Goal: Information Seeking & Learning: Learn about a topic

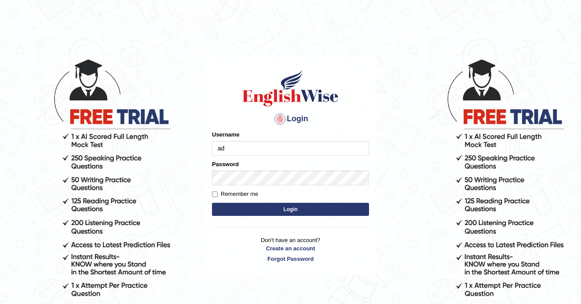
type input "a"
type input "adnanbandey"
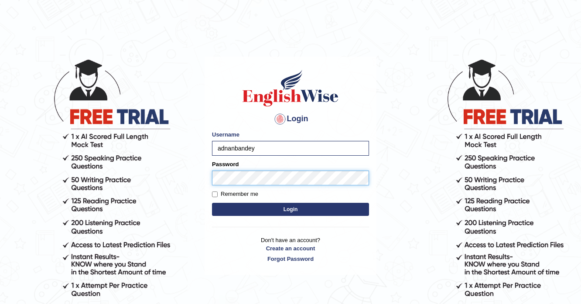
click at [212, 203] on button "Login" at bounding box center [290, 209] width 157 height 13
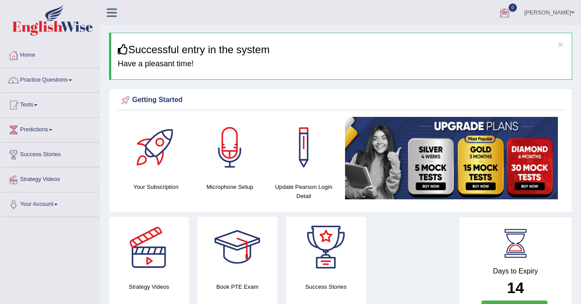
click at [63, 77] on link "Practice Questions" at bounding box center [49, 79] width 99 height 22
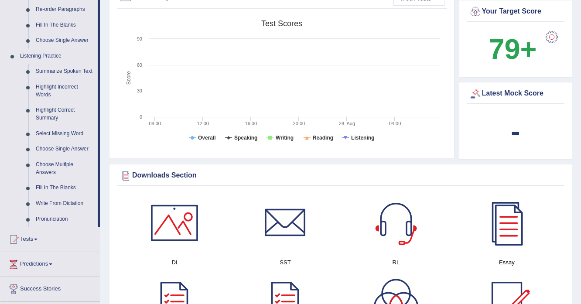
scroll to position [314, 0]
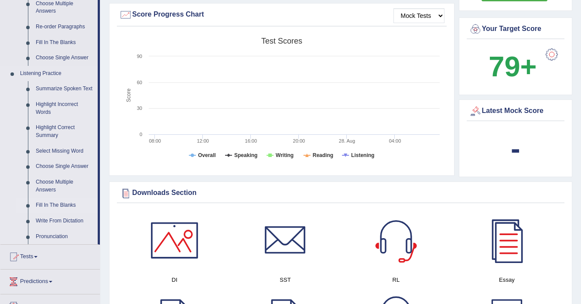
click at [55, 206] on link "Fill In The Blanks" at bounding box center [65, 206] width 66 height 16
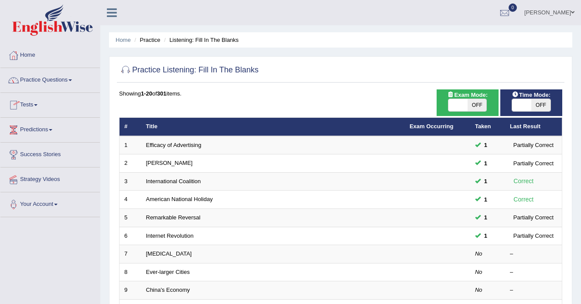
click at [36, 79] on link "Practice Questions" at bounding box center [49, 79] width 99 height 22
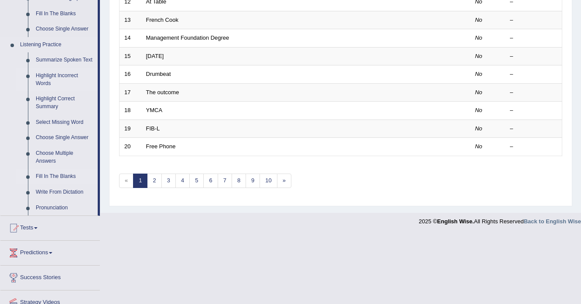
scroll to position [349, 0]
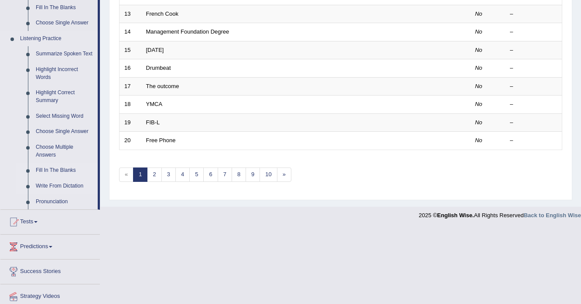
click at [61, 182] on link "Write From Dictation" at bounding box center [65, 186] width 66 height 16
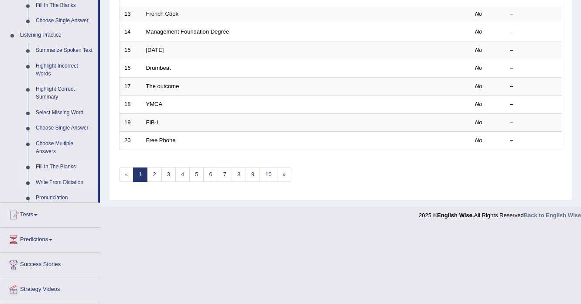
scroll to position [271, 0]
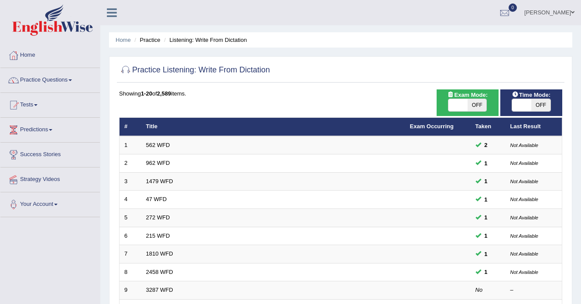
click at [62, 82] on link "Practice Questions" at bounding box center [49, 79] width 99 height 22
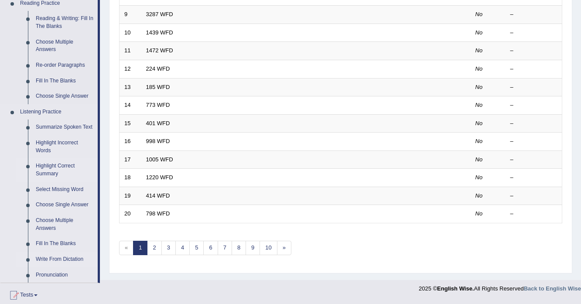
scroll to position [279, 0]
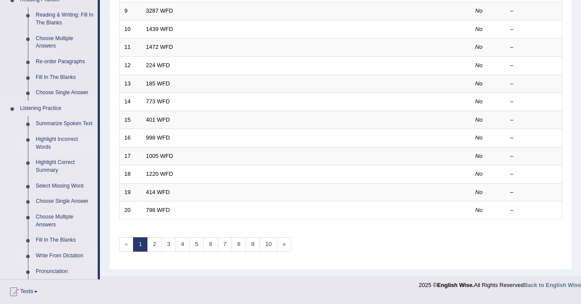
click at [42, 140] on link "Highlight Incorrect Words" at bounding box center [65, 143] width 66 height 23
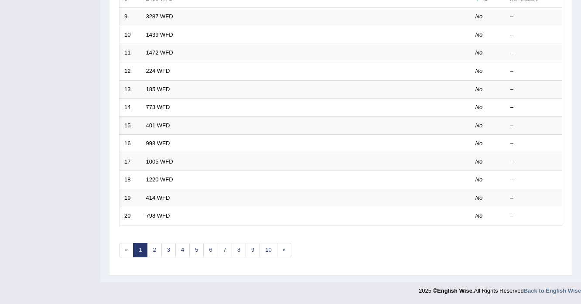
scroll to position [154, 0]
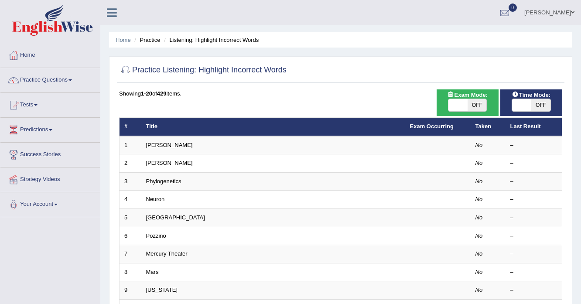
click at [452, 106] on span at bounding box center [458, 105] width 19 height 12
checkbox input "true"
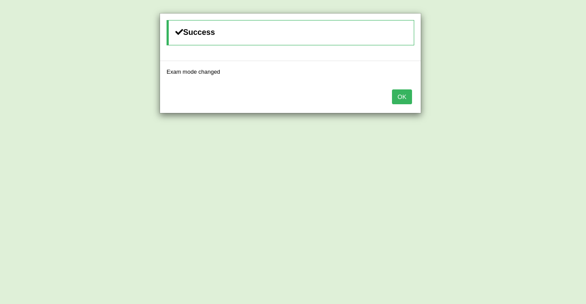
click at [398, 97] on button "OK" at bounding box center [402, 96] width 20 height 15
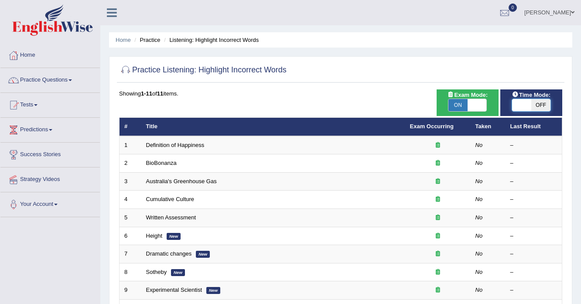
click at [527, 103] on span at bounding box center [521, 105] width 19 height 12
checkbox input "true"
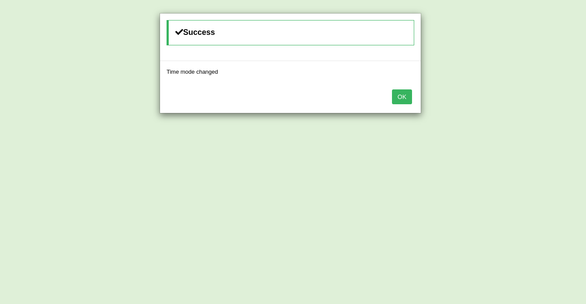
click at [407, 90] on button "OK" at bounding box center [402, 96] width 20 height 15
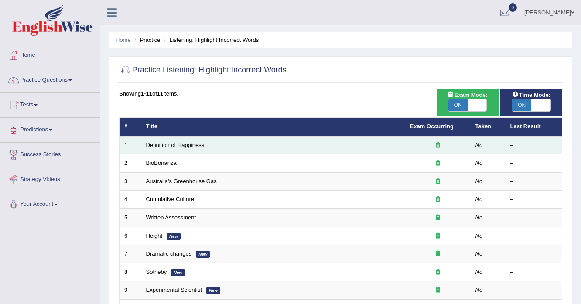
click at [141, 143] on td "Definition of Happiness" at bounding box center [273, 145] width 264 height 18
click at [162, 144] on link "Definition of Happiness" at bounding box center [175, 145] width 58 height 7
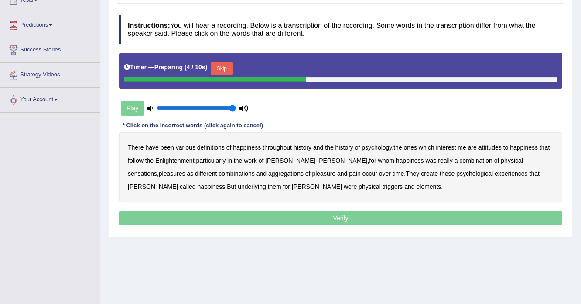
click at [228, 70] on button "Skip" at bounding box center [222, 68] width 22 height 13
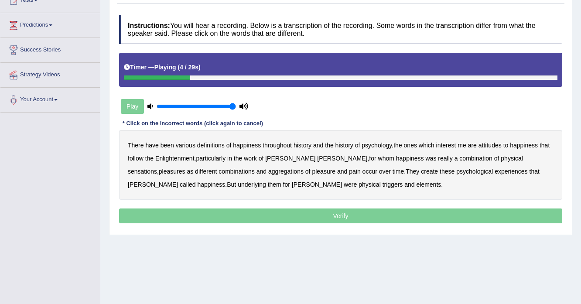
click at [378, 146] on b "psychology" at bounding box center [377, 145] width 30 height 7
click at [490, 147] on b "attitudes" at bounding box center [490, 145] width 23 height 7
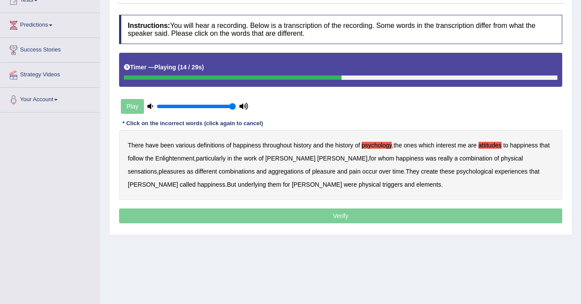
click at [157, 168] on b "sensations" at bounding box center [142, 171] width 29 height 7
click at [421, 169] on b "create" at bounding box center [429, 171] width 17 height 7
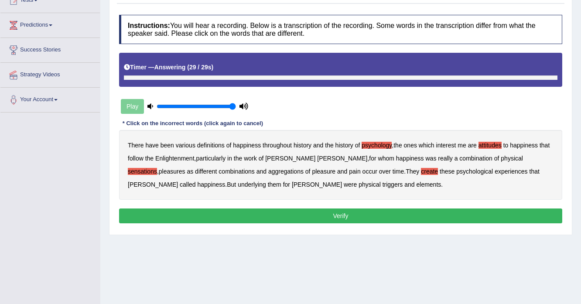
click at [416, 185] on b "elements" at bounding box center [428, 184] width 25 height 7
click at [291, 219] on button "Verify" at bounding box center [340, 216] width 443 height 15
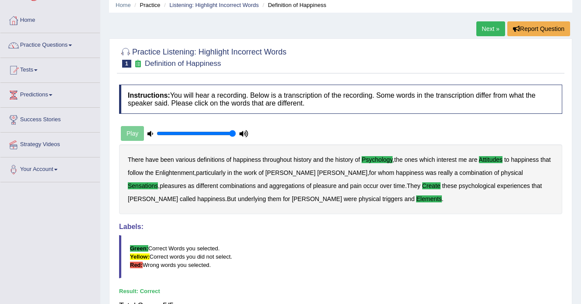
scroll to position [35, 0]
click at [269, 185] on b "aggregations" at bounding box center [286, 185] width 35 height 7
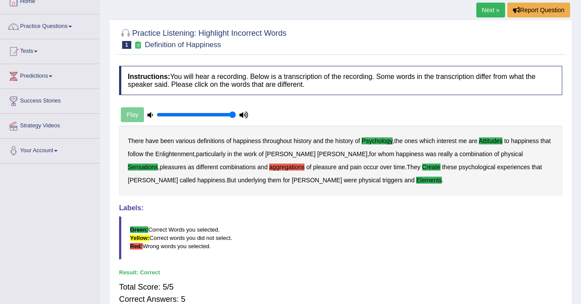
scroll to position [0, 0]
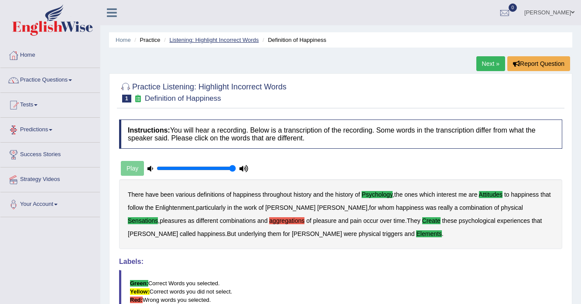
click at [189, 42] on link "Listening: Highlight Incorrect Words" at bounding box center [213, 40] width 89 height 7
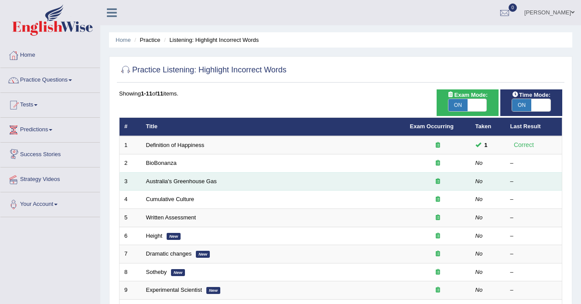
click at [367, 173] on td "Australia's Greenhouse Gas" at bounding box center [273, 181] width 264 height 18
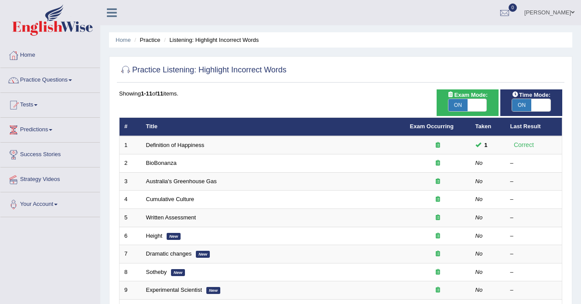
click at [572, 219] on div "Practice Listening: Highlight Incorrect Words Time Mode: ON OFF Exam Mode: ON O…" at bounding box center [340, 204] width 463 height 296
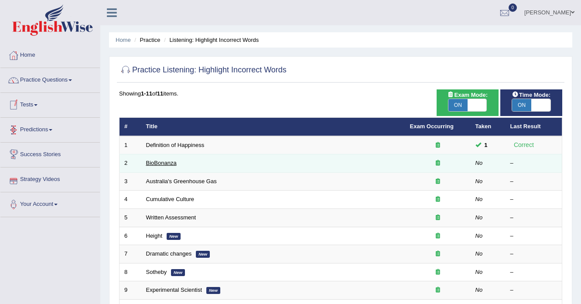
click at [159, 163] on link "BioBonanza" at bounding box center [161, 163] width 31 height 7
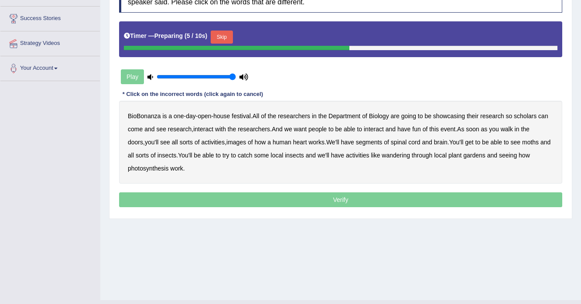
scroll to position [140, 0]
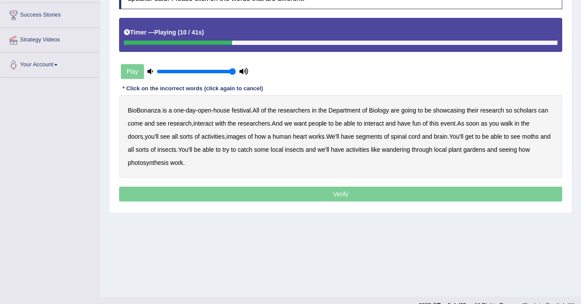
click at [524, 109] on b "scholars" at bounding box center [525, 110] width 23 height 7
click at [226, 134] on b "images" at bounding box center [236, 136] width 20 height 7
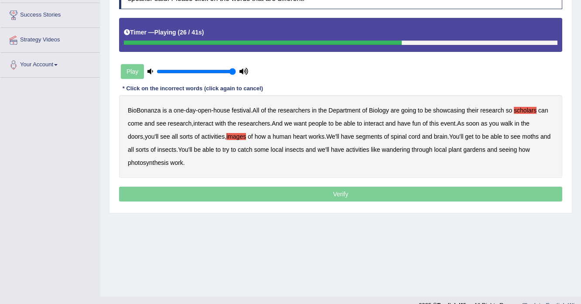
click at [359, 138] on b "segments" at bounding box center [369, 136] width 27 height 7
click at [522, 135] on b "moths" at bounding box center [530, 136] width 17 height 7
click at [391, 151] on b "wandering" at bounding box center [396, 149] width 28 height 7
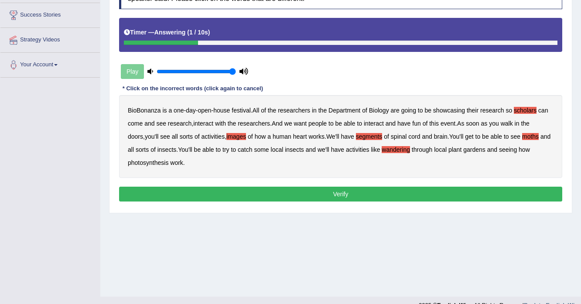
click at [300, 191] on button "Verify" at bounding box center [340, 194] width 443 height 15
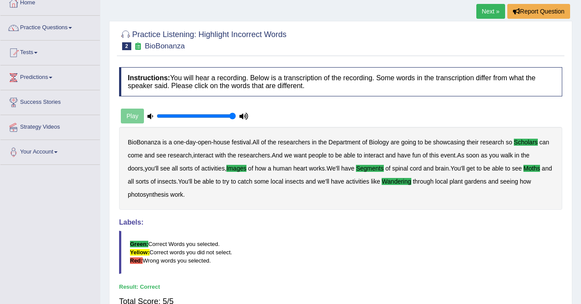
scroll to position [0, 0]
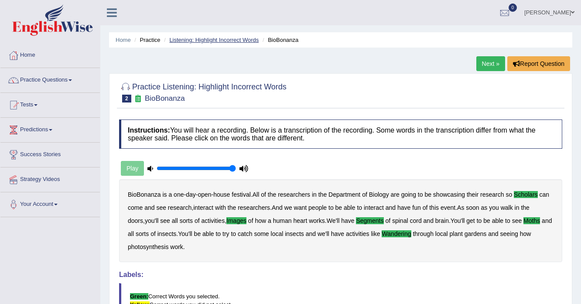
click at [216, 38] on link "Listening: Highlight Incorrect Words" at bounding box center [213, 40] width 89 height 7
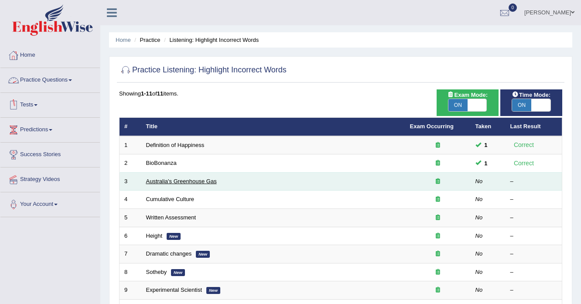
click at [213, 181] on link "Australia's Greenhouse Gas" at bounding box center [181, 181] width 71 height 7
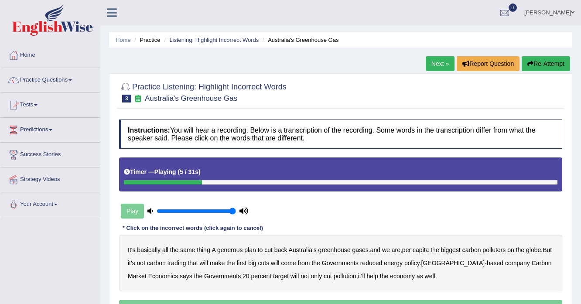
click at [238, 248] on b "generous" at bounding box center [229, 250] width 25 height 7
click at [394, 218] on div "Instructions: You will hear a recording. Below is a transcription of the record…" at bounding box center [341, 218] width 448 height 207
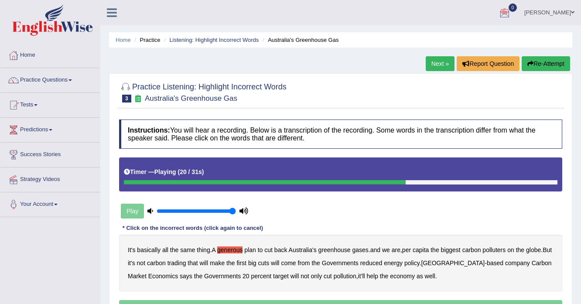
click at [532, 66] on button "Re-Attempt" at bounding box center [546, 63] width 48 height 15
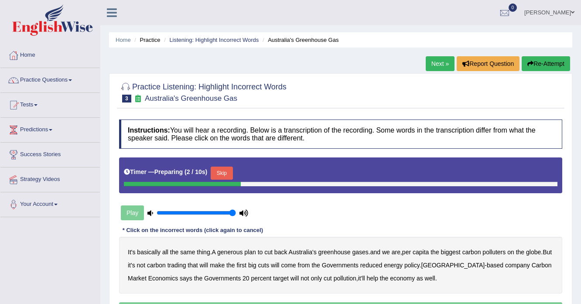
click at [226, 171] on button "Skip" at bounding box center [222, 173] width 22 height 13
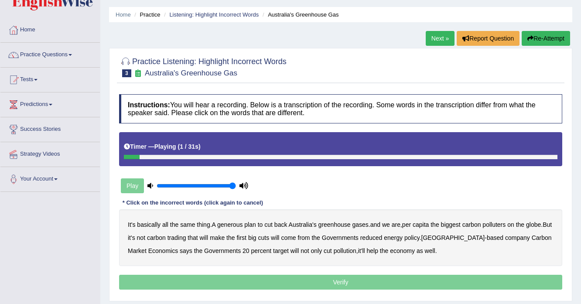
scroll to position [70, 0]
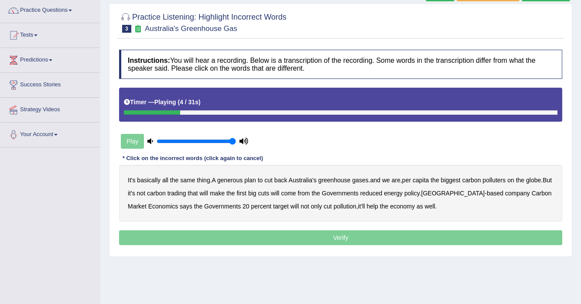
click at [226, 180] on b "generous" at bounding box center [229, 180] width 25 height 7
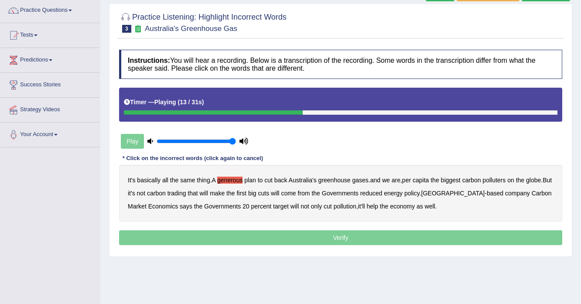
click at [534, 179] on b "globe" at bounding box center [533, 180] width 15 height 7
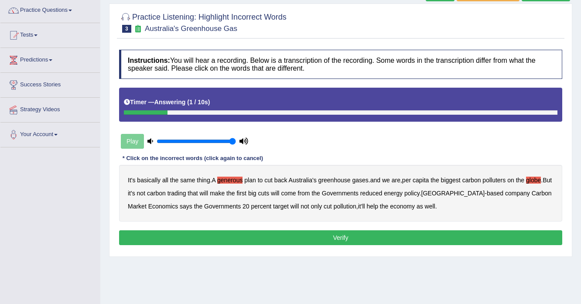
click at [314, 235] on button "Verify" at bounding box center [340, 237] width 443 height 15
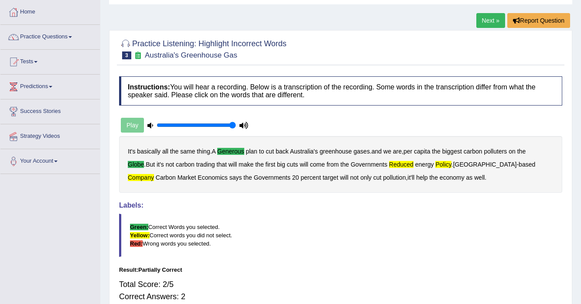
scroll to position [0, 0]
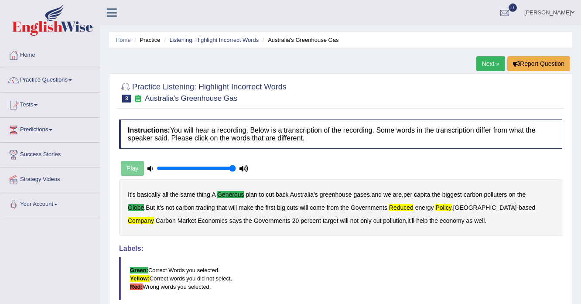
click at [497, 67] on link "Next »" at bounding box center [490, 63] width 29 height 15
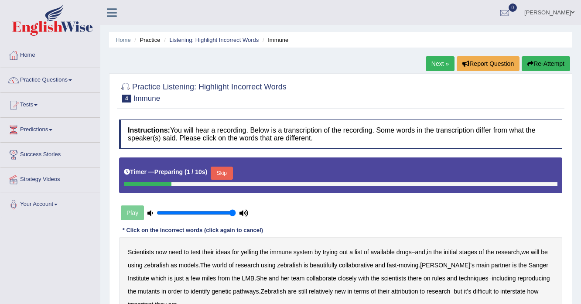
click at [223, 173] on button "Skip" at bounding box center [222, 173] width 22 height 13
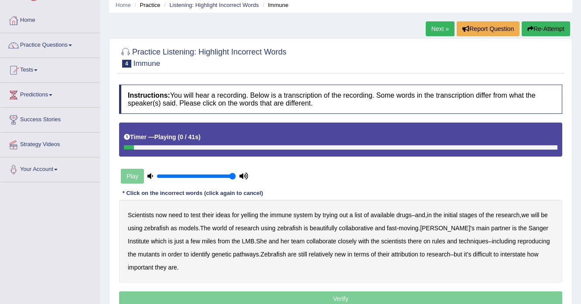
scroll to position [105, 0]
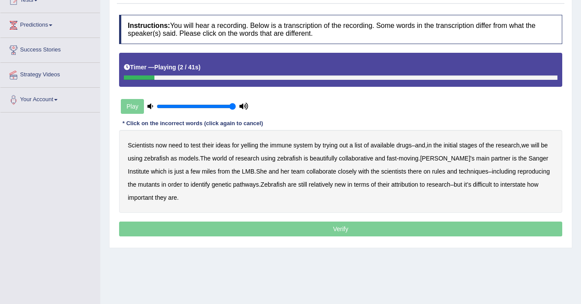
click at [244, 142] on b "yelling" at bounding box center [249, 145] width 17 height 7
click at [333, 157] on b "beautifully" at bounding box center [323, 158] width 27 height 7
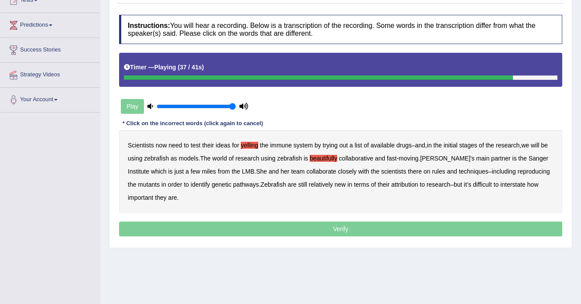
click at [418, 185] on b "attribution" at bounding box center [404, 184] width 27 height 7
click at [500, 188] on b "interstate" at bounding box center [512, 184] width 25 height 7
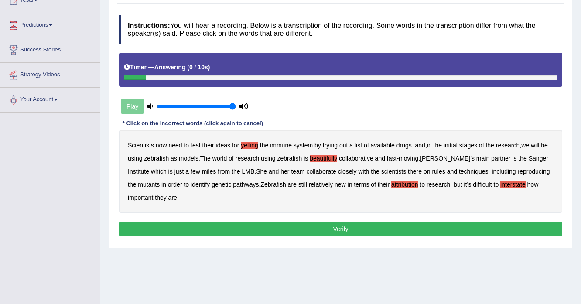
click at [279, 228] on button "Verify" at bounding box center [340, 229] width 443 height 15
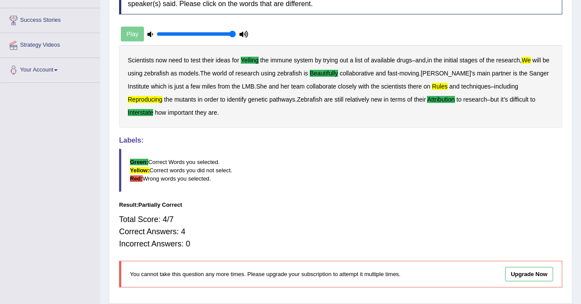
scroll to position [140, 0]
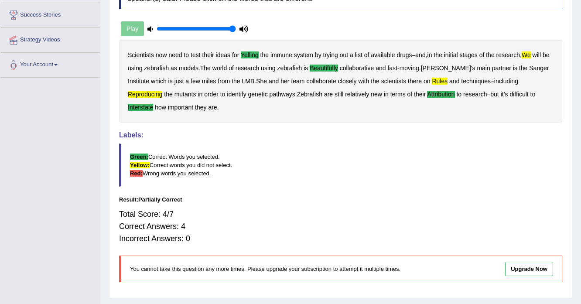
click at [129, 30] on div "Play" at bounding box center [184, 29] width 131 height 22
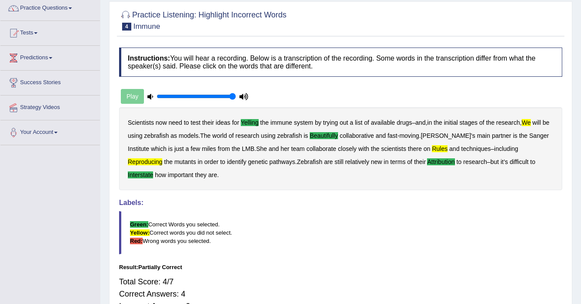
scroll to position [70, 0]
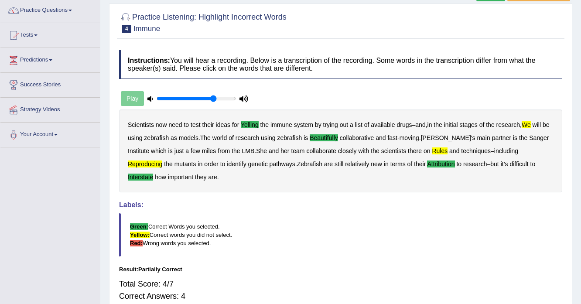
type input "1"
drag, startPoint x: 225, startPoint y: 98, endPoint x: 274, endPoint y: 98, distance: 49.3
click at [236, 98] on input "range" at bounding box center [196, 98] width 79 height 7
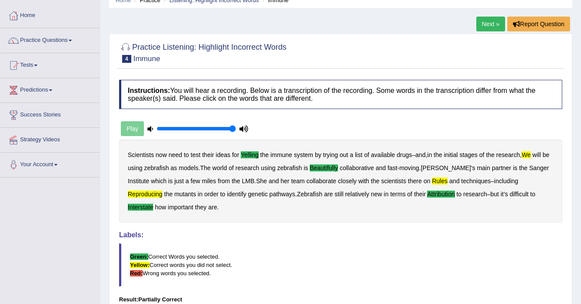
scroll to position [0, 0]
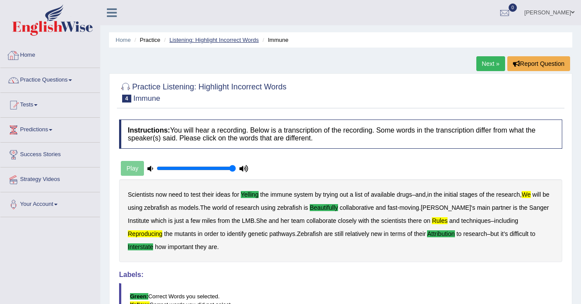
click at [202, 40] on link "Listening: Highlight Incorrect Words" at bounding box center [213, 40] width 89 height 7
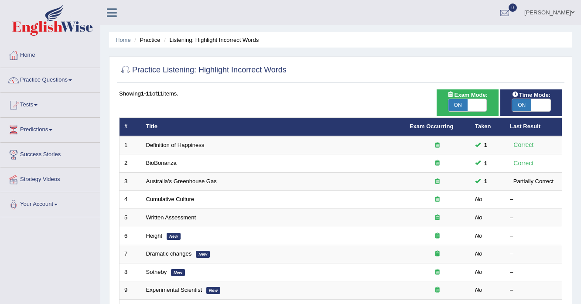
click at [474, 103] on span at bounding box center [477, 105] width 19 height 12
checkbox input "false"
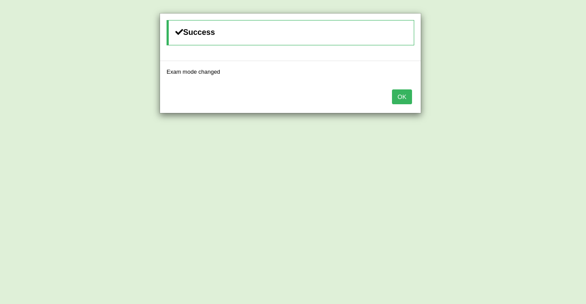
click at [549, 105] on div "Success Exam mode changed OK" at bounding box center [293, 152] width 586 height 304
click at [406, 95] on button "OK" at bounding box center [402, 96] width 20 height 15
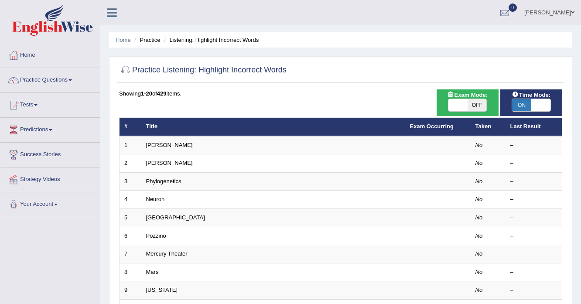
click at [470, 100] on span "OFF" at bounding box center [477, 105] width 19 height 12
checkbox input "true"
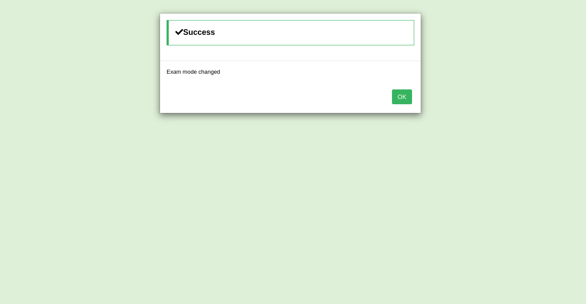
click at [408, 95] on button "OK" at bounding box center [402, 96] width 20 height 15
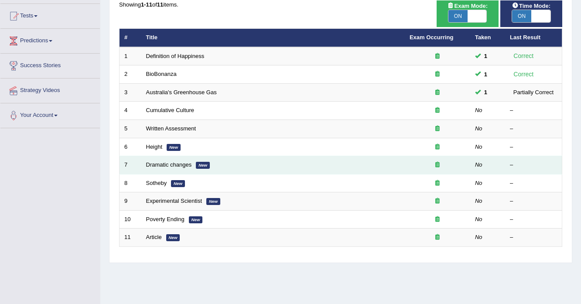
scroll to position [105, 0]
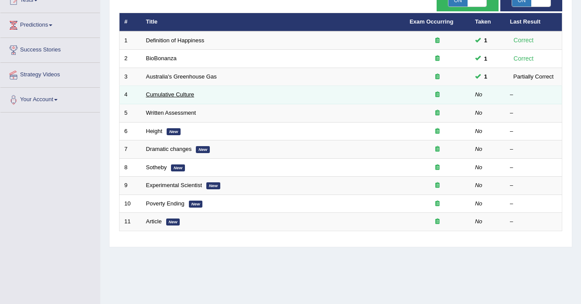
click at [181, 92] on link "Cumulative Culture" at bounding box center [170, 94] width 48 height 7
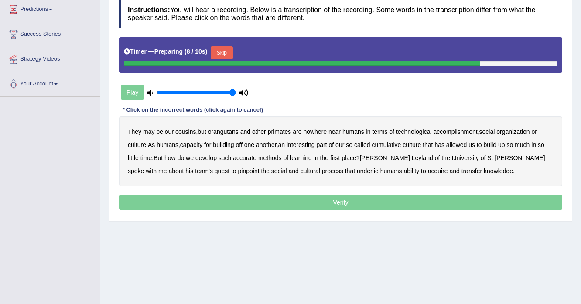
scroll to position [105, 0]
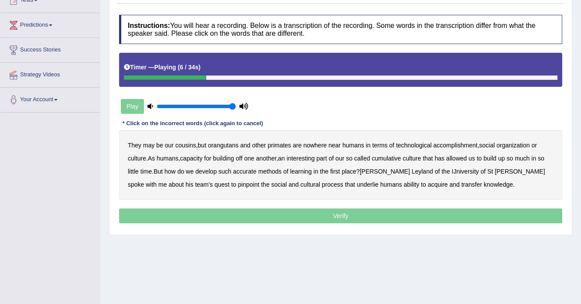
click at [458, 143] on b "accomplishment" at bounding box center [456, 145] width 44 height 7
click at [308, 159] on b "interesting" at bounding box center [301, 158] width 28 height 7
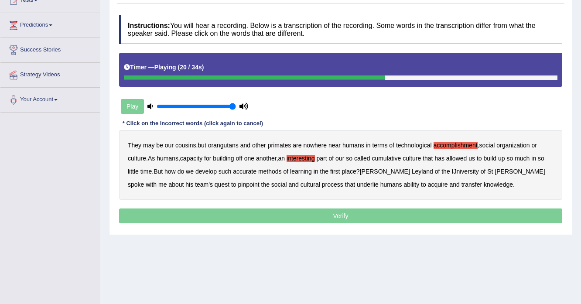
click at [240, 171] on b "accurate" at bounding box center [245, 171] width 24 height 7
click at [301, 183] on b "cultural" at bounding box center [311, 184] width 20 height 7
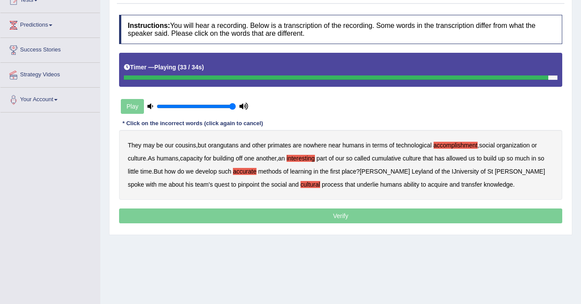
click at [462, 183] on b "transfer" at bounding box center [472, 184] width 21 height 7
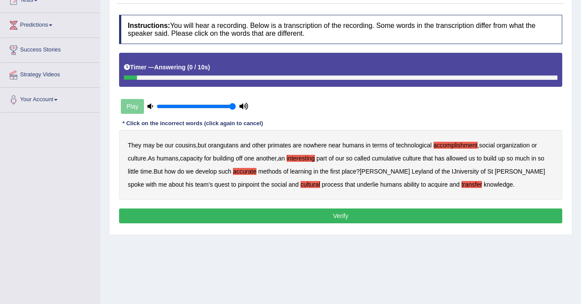
click at [351, 215] on button "Verify" at bounding box center [340, 216] width 443 height 15
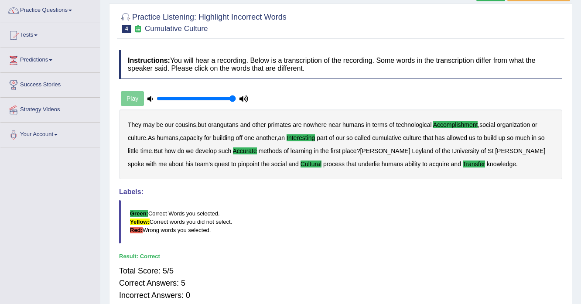
scroll to position [0, 0]
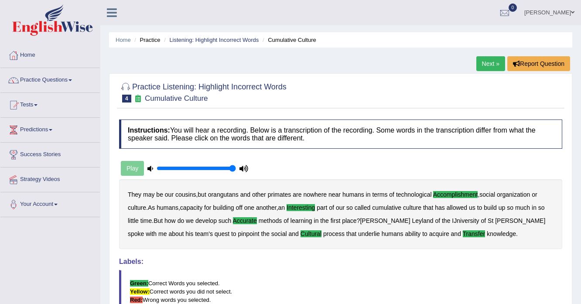
click at [484, 64] on link "Next »" at bounding box center [490, 63] width 29 height 15
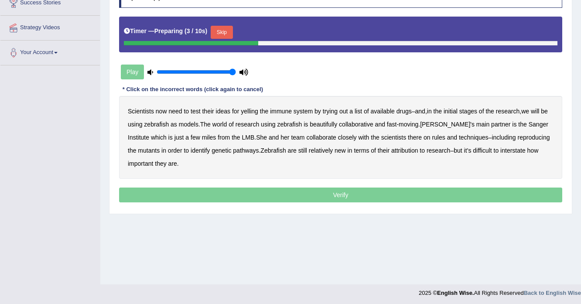
scroll to position [154, 0]
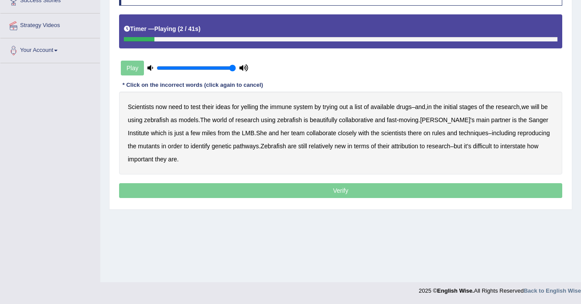
click at [245, 107] on b "yelling" at bounding box center [249, 106] width 17 height 7
click at [329, 119] on b "beautifully" at bounding box center [323, 120] width 27 height 7
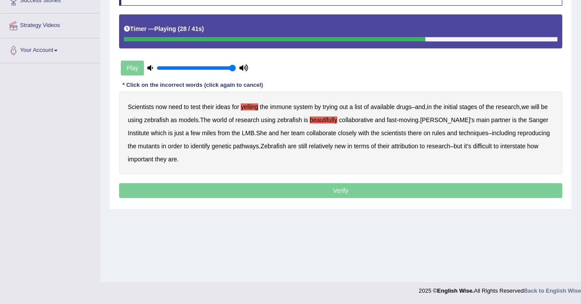
click at [439, 131] on b "rules" at bounding box center [438, 133] width 13 height 7
click at [418, 144] on b "attribution" at bounding box center [404, 146] width 27 height 7
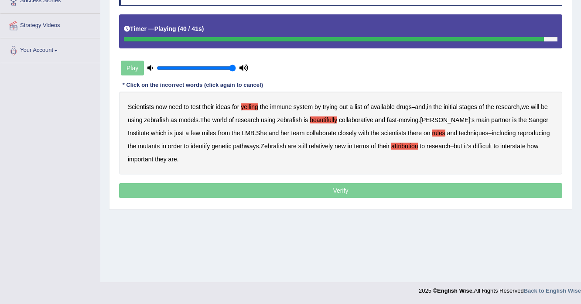
click at [500, 150] on b "interstate" at bounding box center [512, 146] width 25 height 7
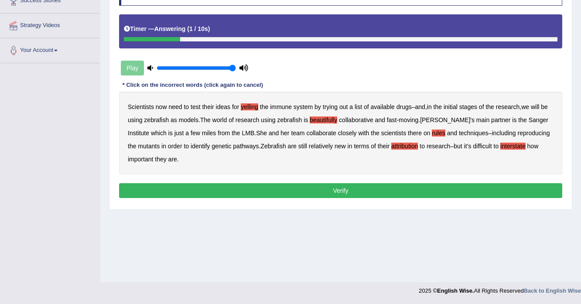
click at [170, 186] on button "Verify" at bounding box center [340, 190] width 443 height 15
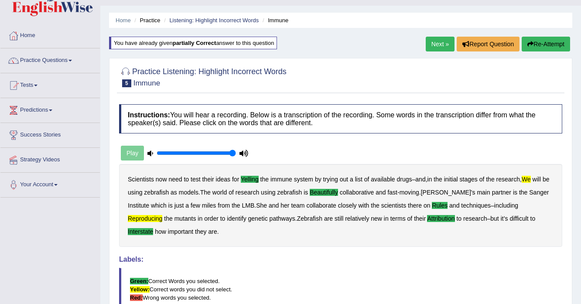
scroll to position [14, 0]
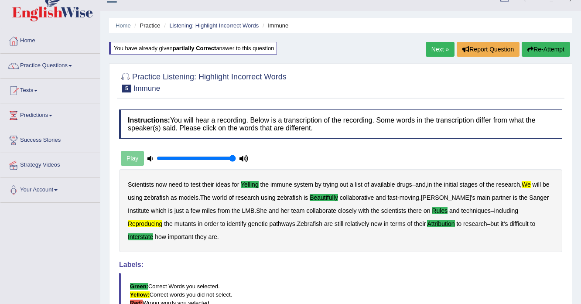
click at [542, 51] on button "Re-Attempt" at bounding box center [546, 49] width 48 height 15
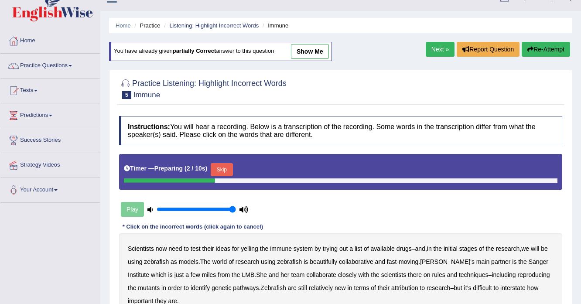
click at [225, 168] on button "Skip" at bounding box center [222, 169] width 22 height 13
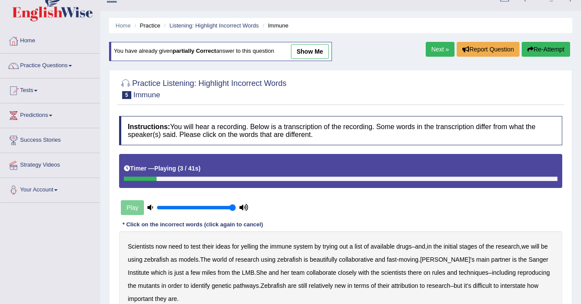
click at [250, 247] on b "yelling" at bounding box center [249, 246] width 17 height 7
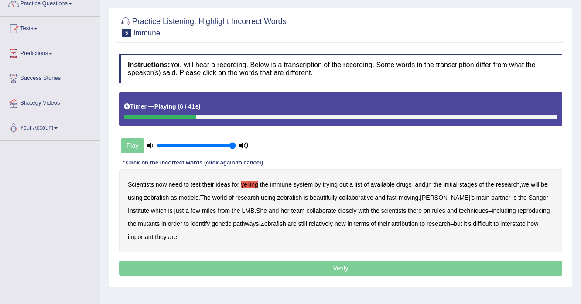
scroll to position [84, 0]
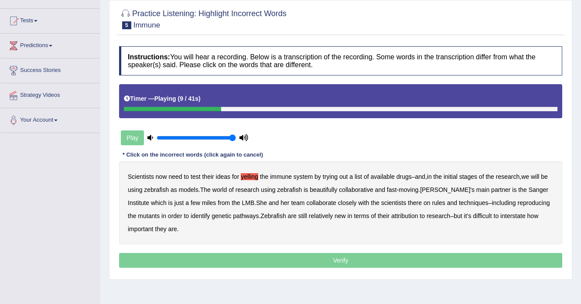
click at [529, 176] on b "we" at bounding box center [525, 176] width 8 height 7
click at [332, 189] on b "beautifully" at bounding box center [323, 189] width 27 height 7
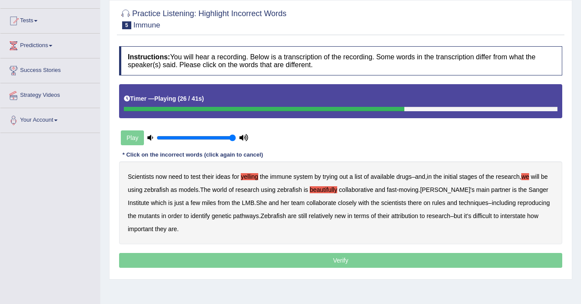
click at [442, 202] on b "rules" at bounding box center [438, 202] width 13 height 7
click at [518, 206] on b "reproducing" at bounding box center [534, 202] width 32 height 7
click at [418, 216] on b "attribution" at bounding box center [404, 215] width 27 height 7
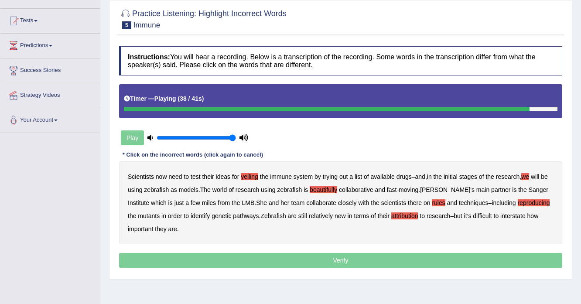
click at [500, 219] on b "interstate" at bounding box center [512, 215] width 25 height 7
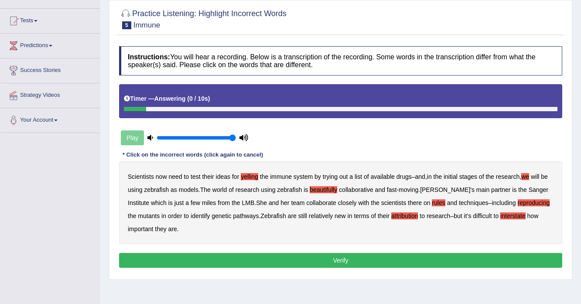
click at [240, 257] on button "Verify" at bounding box center [340, 260] width 443 height 15
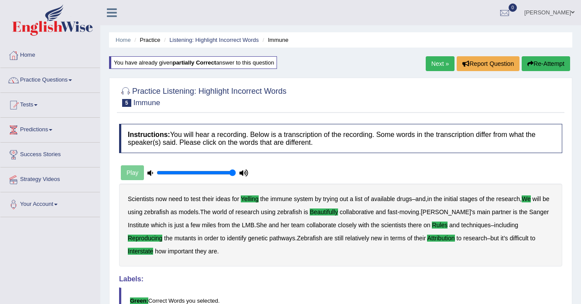
scroll to position [0, 0]
click at [432, 63] on link "Next »" at bounding box center [440, 63] width 29 height 15
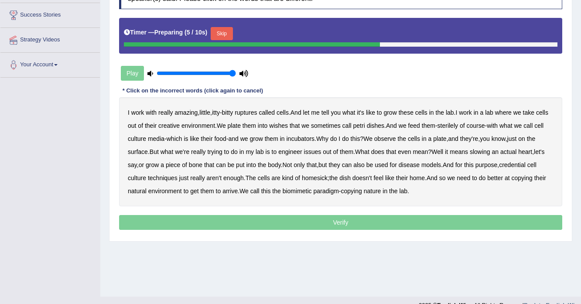
click at [223, 30] on button "Skip" at bounding box center [222, 33] width 22 height 13
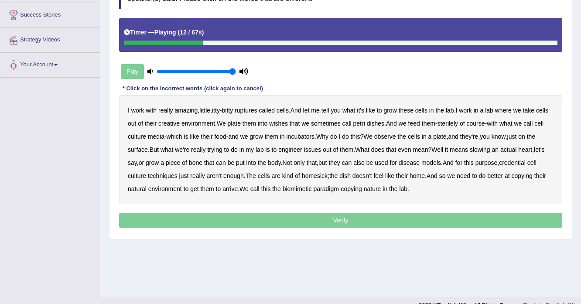
click at [180, 121] on b "creative" at bounding box center [168, 123] width 21 height 7
click at [288, 122] on b "wishes" at bounding box center [278, 123] width 19 height 7
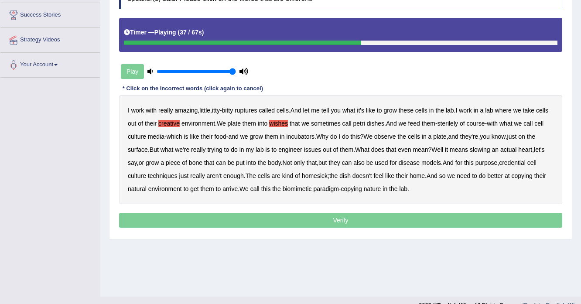
click at [322, 149] on b "issues" at bounding box center [312, 149] width 17 height 7
click at [490, 148] on b "slowing" at bounding box center [480, 149] width 21 height 7
click at [143, 170] on div "I work with really amazing , little , itty - bitty ruptures called cells . And …" at bounding box center [340, 149] width 443 height 109
click at [499, 166] on b "credential" at bounding box center [512, 162] width 27 height 7
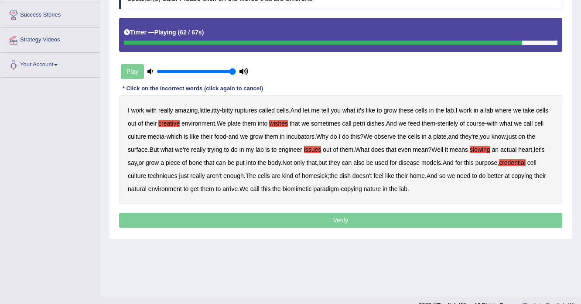
click at [238, 188] on b "arrive" at bounding box center [230, 188] width 15 height 7
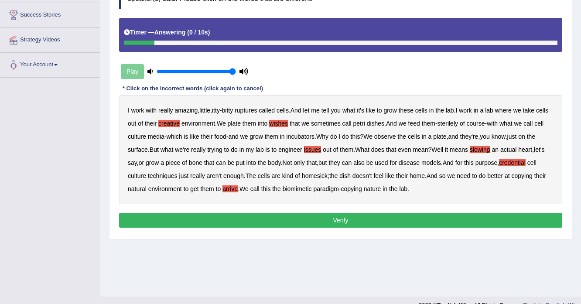
click at [351, 220] on button "Verify" at bounding box center [340, 220] width 443 height 15
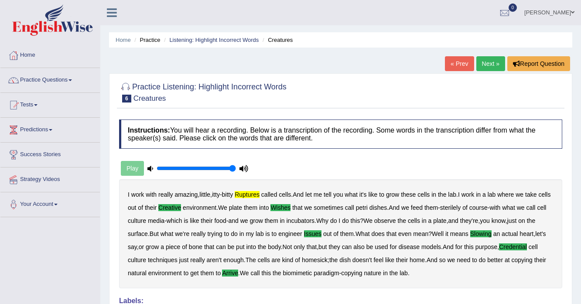
click at [487, 65] on link "Next »" at bounding box center [490, 63] width 29 height 15
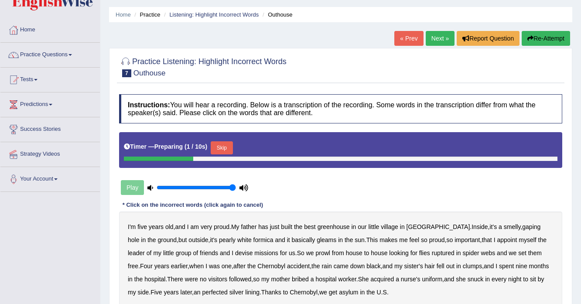
scroll to position [105, 0]
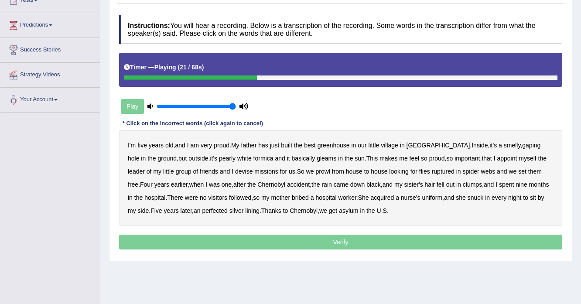
click at [292, 157] on b "basically" at bounding box center [304, 158] width 24 height 7
click at [432, 172] on b "ruptured" at bounding box center [443, 171] width 23 height 7
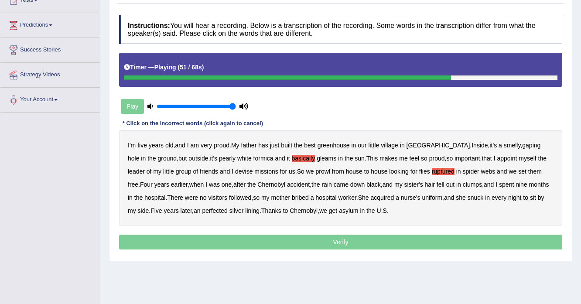
click at [229, 196] on b "followed" at bounding box center [240, 197] width 22 height 7
click at [202, 211] on b "perfected" at bounding box center [214, 210] width 25 height 7
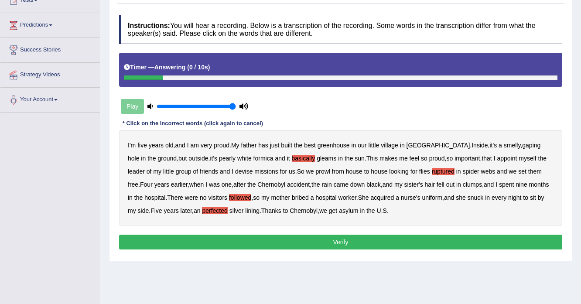
click at [344, 239] on button "Verify" at bounding box center [340, 242] width 443 height 15
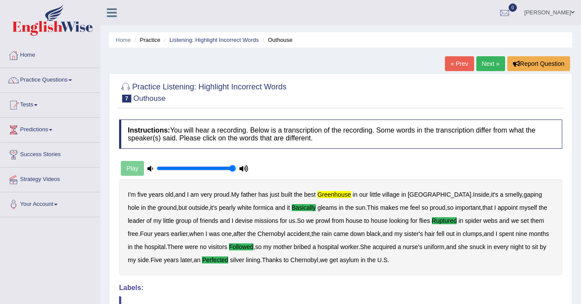
scroll to position [0, 0]
click at [488, 63] on link "Next »" at bounding box center [490, 63] width 29 height 15
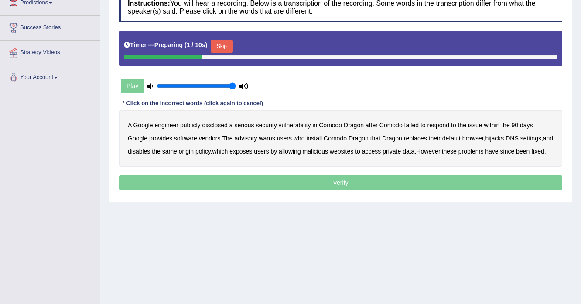
scroll to position [140, 0]
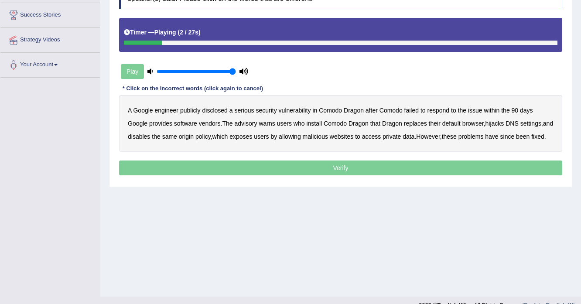
click at [214, 109] on b "disclosed" at bounding box center [214, 110] width 25 height 7
click at [206, 124] on b "vendors" at bounding box center [210, 123] width 22 height 7
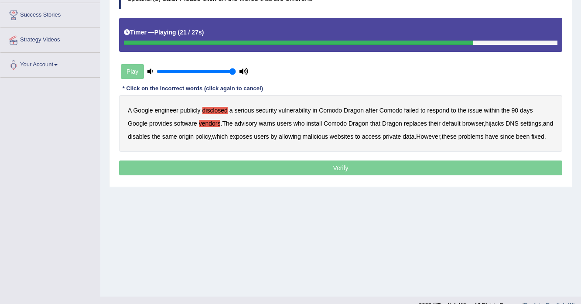
click at [328, 134] on b "malicious" at bounding box center [315, 136] width 25 height 7
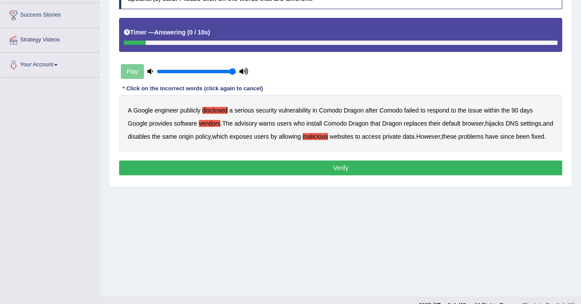
click at [192, 175] on button "Verify" at bounding box center [340, 168] width 443 height 15
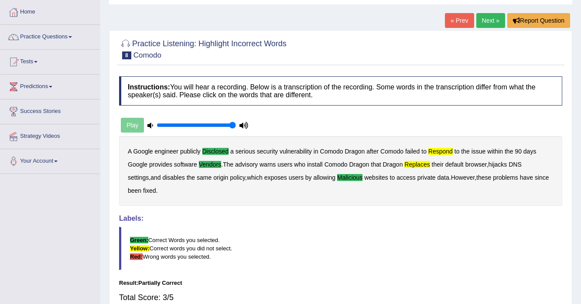
scroll to position [0, 0]
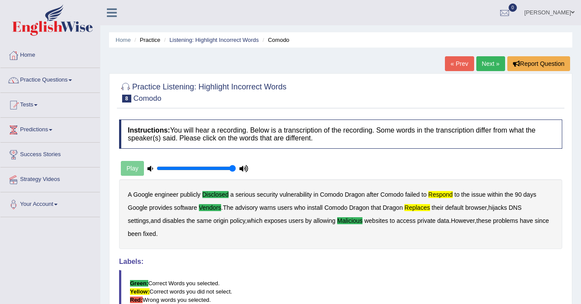
click at [484, 61] on link "Next »" at bounding box center [490, 63] width 29 height 15
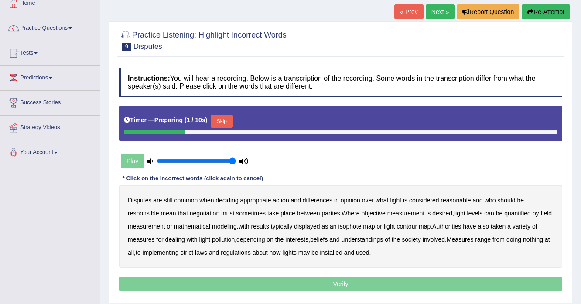
scroll to position [105, 0]
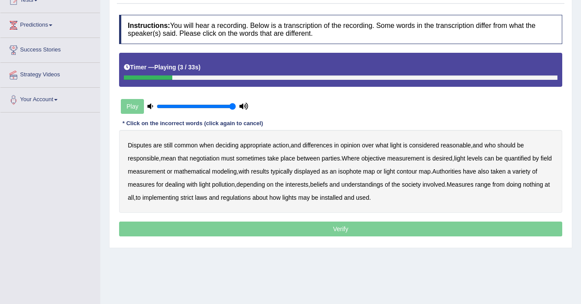
drag, startPoint x: 164, startPoint y: 75, endPoint x: 129, endPoint y: 79, distance: 35.1
click at [129, 79] on div "Timer — Playing ( 3 / 33s )" at bounding box center [340, 70] width 443 height 34
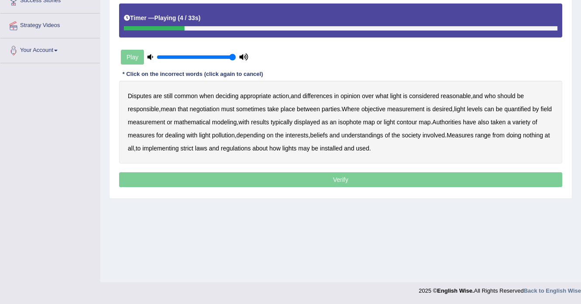
scroll to position [14, 0]
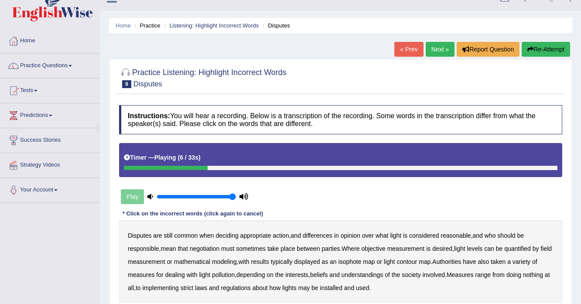
click at [538, 48] on button "Re-Attempt" at bounding box center [546, 49] width 48 height 15
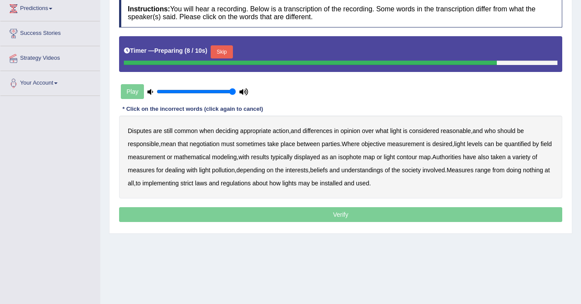
scroll to position [154, 0]
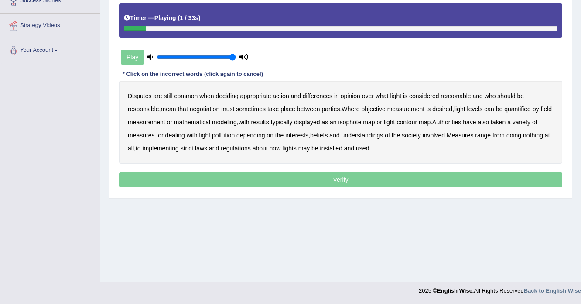
click at [189, 93] on b "common" at bounding box center [187, 96] width 24 height 7
click at [380, 109] on b "objective" at bounding box center [373, 109] width 24 height 7
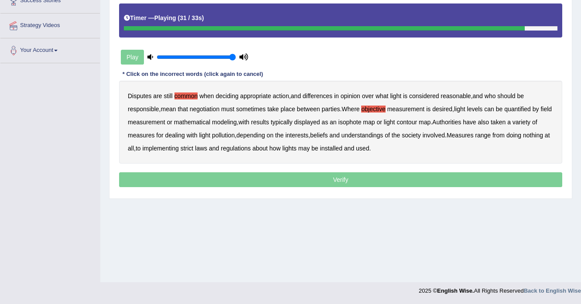
click at [244, 145] on b "regulations" at bounding box center [236, 148] width 30 height 7
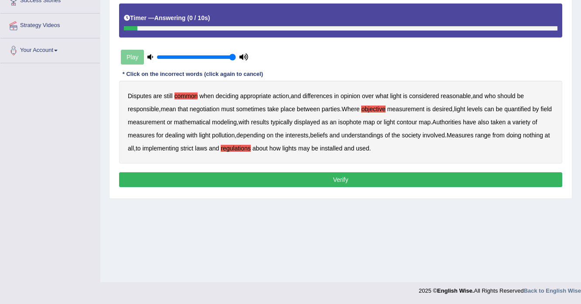
click at [321, 174] on button "Verify" at bounding box center [340, 179] width 443 height 15
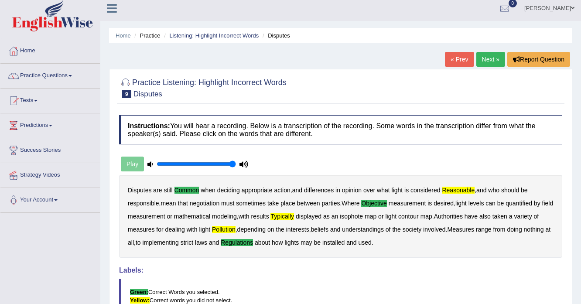
scroll to position [0, 0]
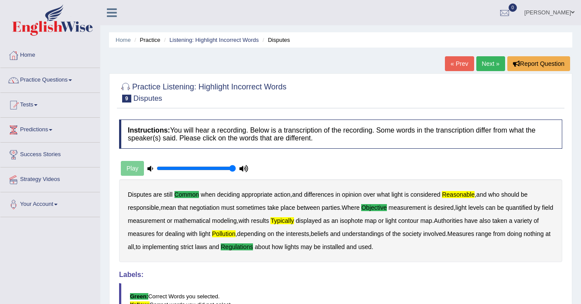
click at [487, 64] on link "Next »" at bounding box center [490, 63] width 29 height 15
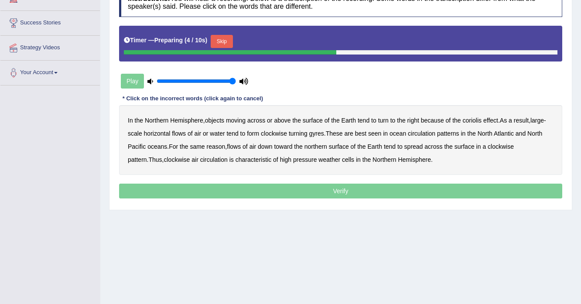
scroll to position [140, 0]
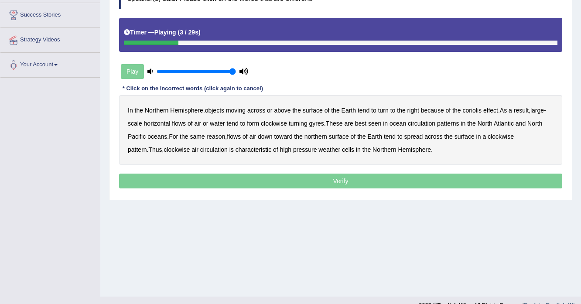
click at [238, 110] on b "moving" at bounding box center [236, 110] width 20 height 7
click at [155, 125] on b "horizontal" at bounding box center [157, 123] width 27 height 7
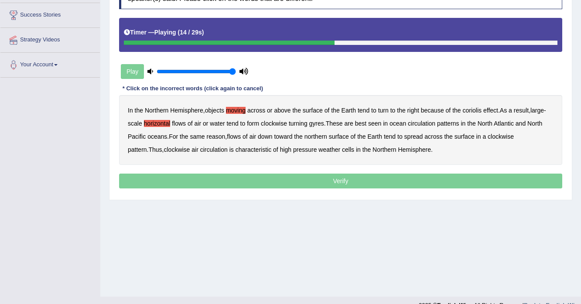
click at [422, 123] on b "circulation" at bounding box center [421, 123] width 27 height 7
click at [213, 134] on b "reason" at bounding box center [216, 136] width 19 height 7
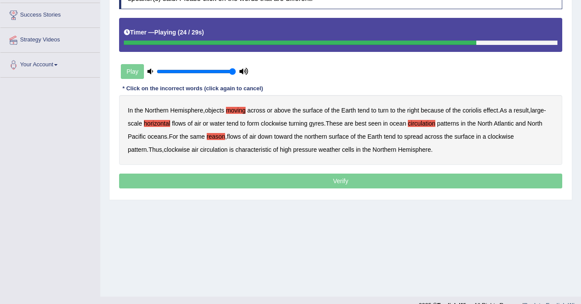
click at [147, 146] on b "pattern" at bounding box center [137, 149] width 19 height 7
click at [293, 149] on b "pressure" at bounding box center [305, 149] width 24 height 7
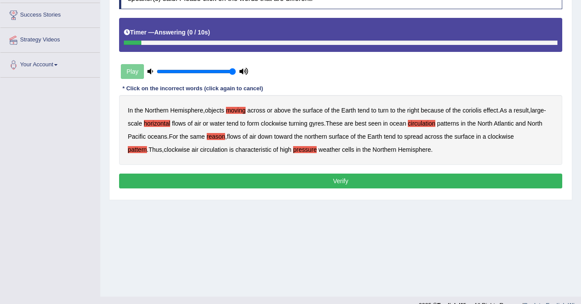
click at [309, 179] on button "Verify" at bounding box center [340, 181] width 443 height 15
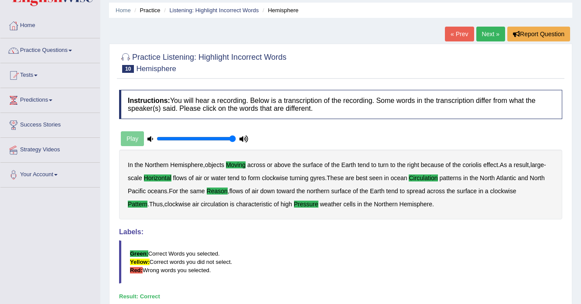
scroll to position [35, 0]
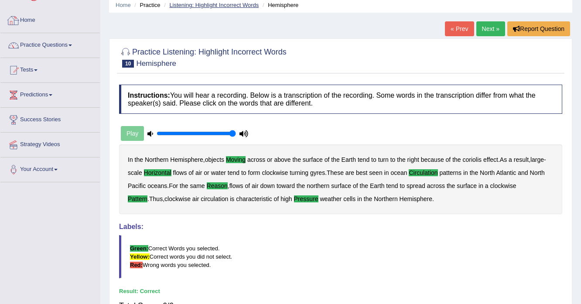
click at [189, 3] on link "Listening: Highlight Incorrect Words" at bounding box center [213, 5] width 89 height 7
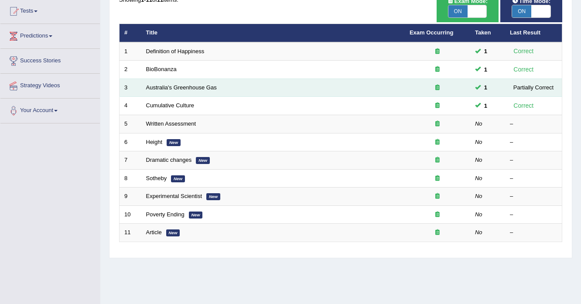
scroll to position [105, 0]
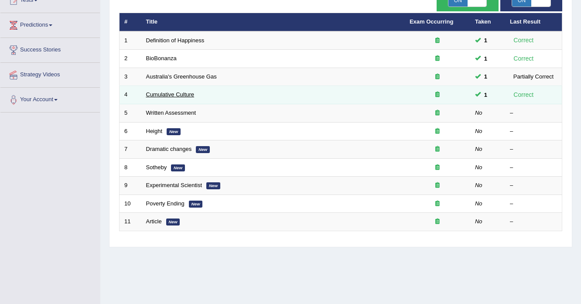
click at [171, 92] on link "Cumulative Culture" at bounding box center [170, 94] width 48 height 7
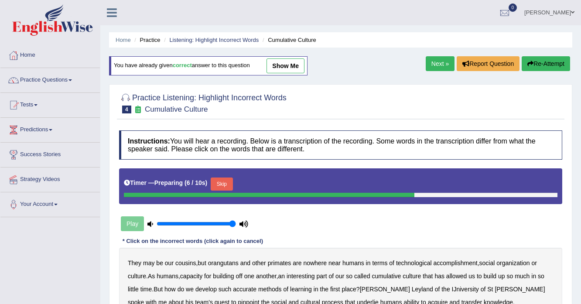
click at [226, 178] on button "Skip" at bounding box center [222, 184] width 22 height 13
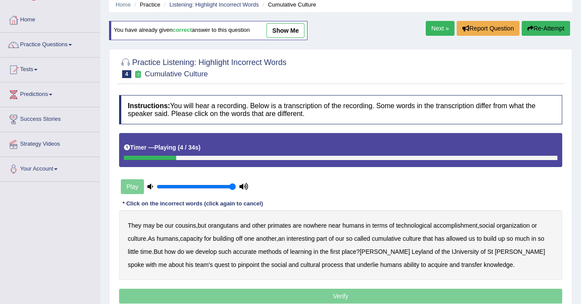
scroll to position [70, 0]
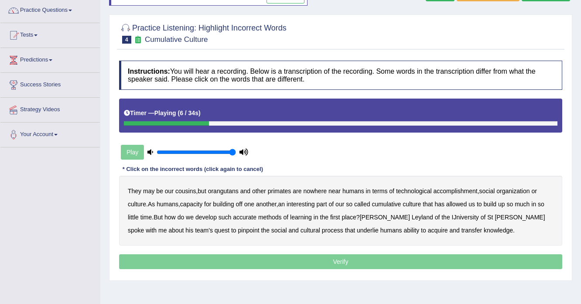
click at [449, 189] on b "accomplishment" at bounding box center [456, 191] width 44 height 7
click at [305, 201] on b "interesting" at bounding box center [301, 204] width 28 height 7
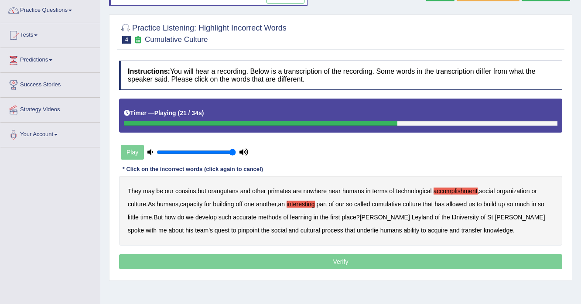
click at [249, 216] on b "accurate" at bounding box center [245, 217] width 24 height 7
click at [301, 228] on b "cultural" at bounding box center [311, 230] width 20 height 7
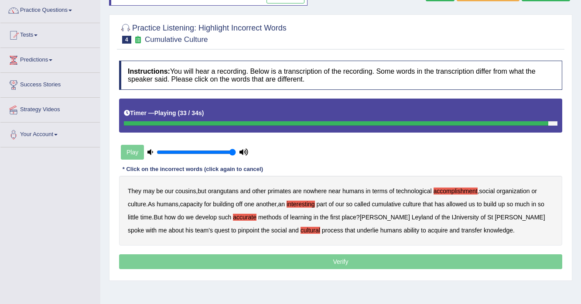
click at [462, 229] on b "transfer" at bounding box center [472, 230] width 21 height 7
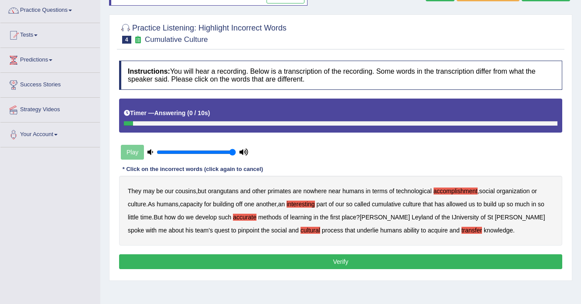
click at [349, 257] on button "Verify" at bounding box center [340, 261] width 443 height 15
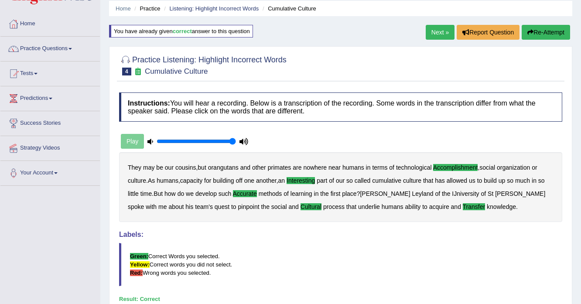
scroll to position [0, 0]
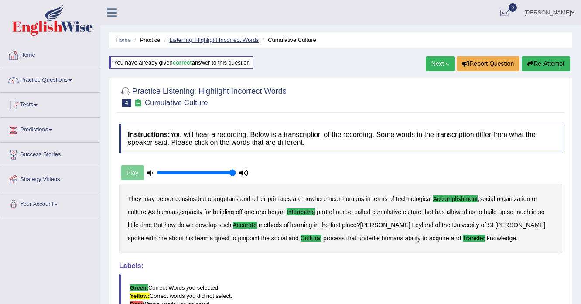
click at [208, 38] on link "Listening: Highlight Incorrect Words" at bounding box center [213, 40] width 89 height 7
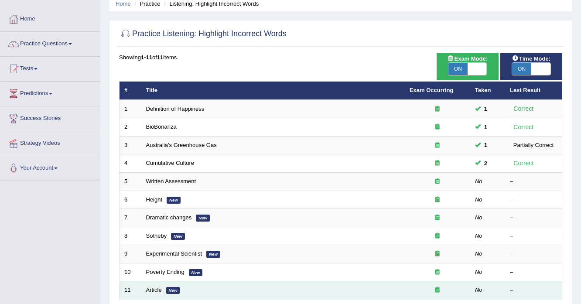
scroll to position [105, 0]
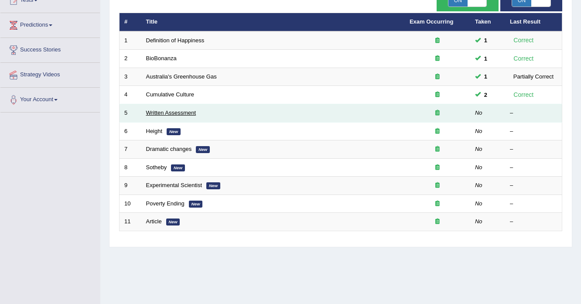
click at [178, 112] on link "Written Assessment" at bounding box center [171, 113] width 50 height 7
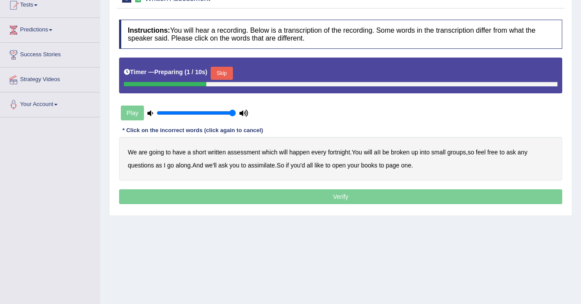
scroll to position [105, 0]
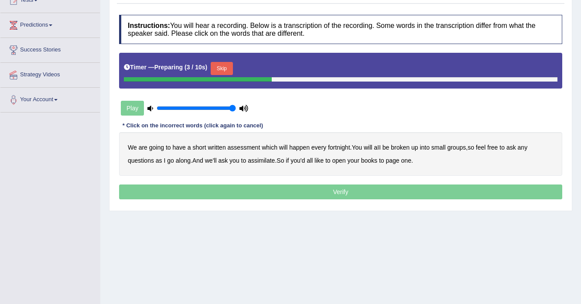
click at [220, 66] on button "Skip" at bounding box center [222, 68] width 22 height 13
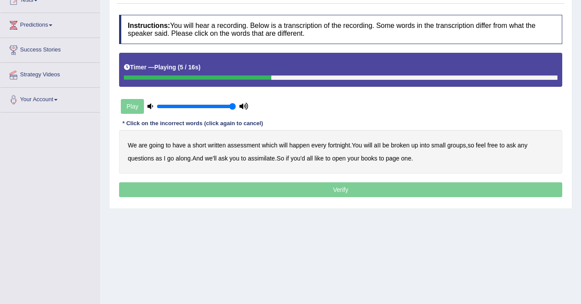
click at [400, 145] on b "broken" at bounding box center [400, 145] width 19 height 7
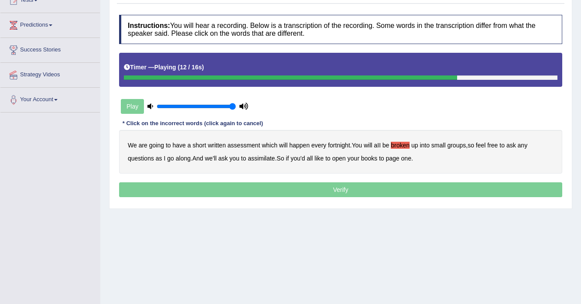
click at [256, 158] on b "assimilate" at bounding box center [261, 158] width 27 height 7
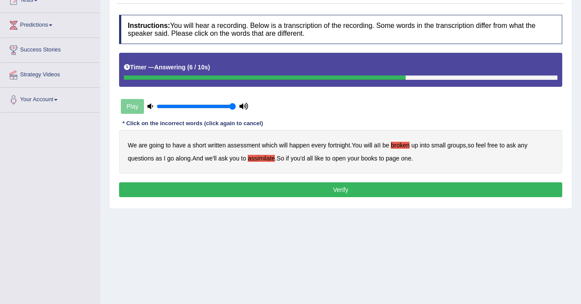
click at [311, 195] on button "Verify" at bounding box center [340, 189] width 443 height 15
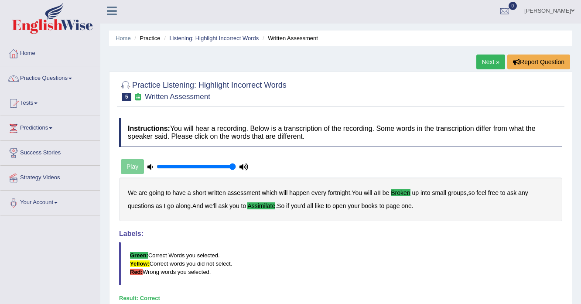
scroll to position [0, 0]
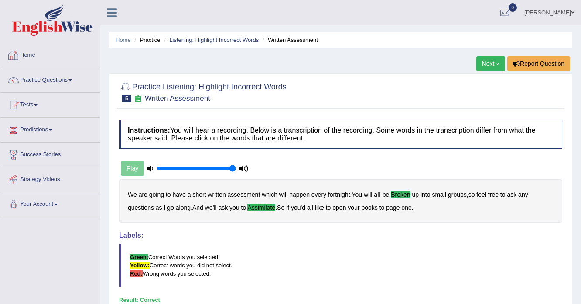
click at [205, 43] on li "Listening: Highlight Incorrect Words" at bounding box center [210, 40] width 97 height 8
click at [207, 41] on link "Listening: Highlight Incorrect Words" at bounding box center [213, 40] width 89 height 7
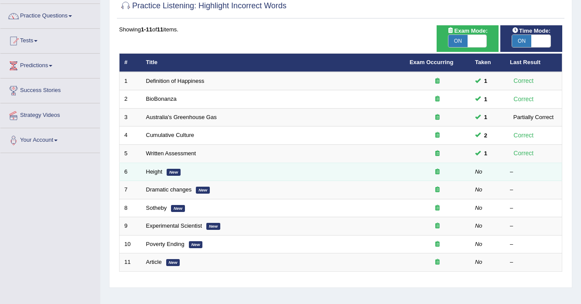
scroll to position [70, 0]
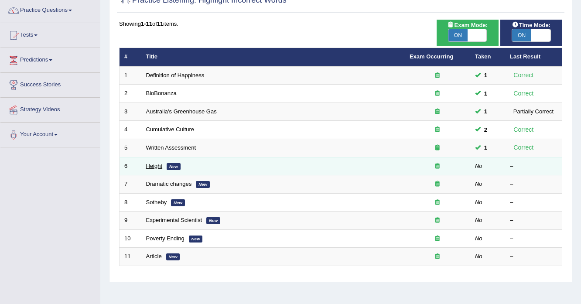
click at [157, 165] on link "Height" at bounding box center [154, 166] width 17 height 7
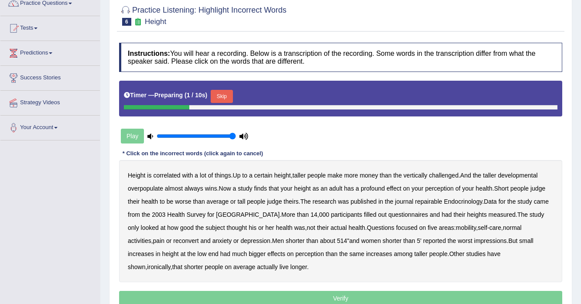
scroll to position [105, 0]
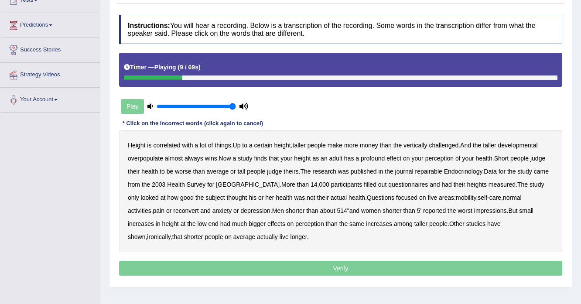
click at [536, 142] on b "developmental" at bounding box center [518, 145] width 40 height 7
click at [421, 171] on b "repairable" at bounding box center [428, 171] width 27 height 7
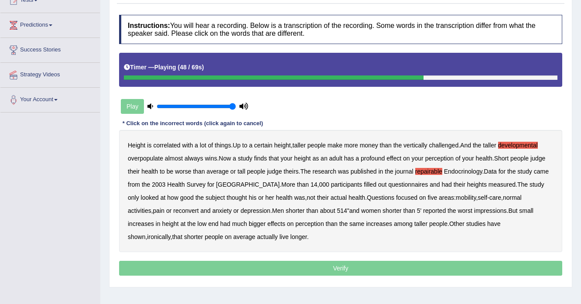
click at [173, 209] on b "reconvert" at bounding box center [185, 210] width 25 height 7
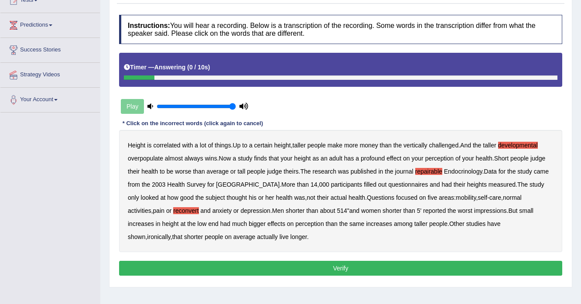
click at [243, 269] on button "Verify" at bounding box center [340, 268] width 443 height 15
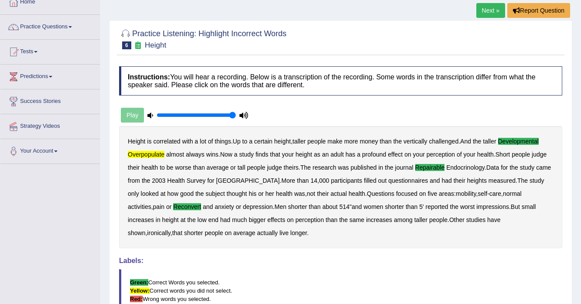
scroll to position [35, 0]
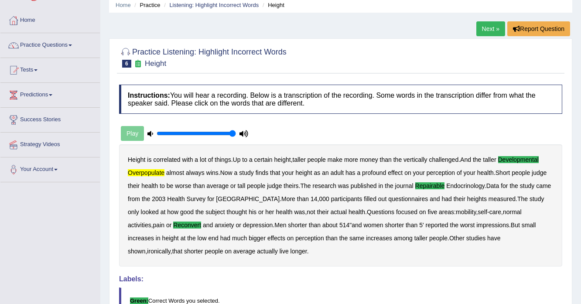
click at [492, 30] on link "Next »" at bounding box center [490, 28] width 29 height 15
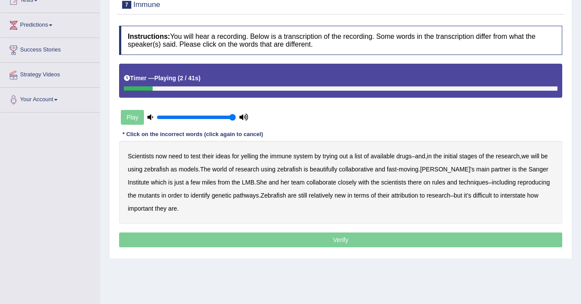
click at [247, 155] on b "yelling" at bounding box center [249, 156] width 17 height 7
click at [332, 166] on b "beautifully" at bounding box center [323, 169] width 27 height 7
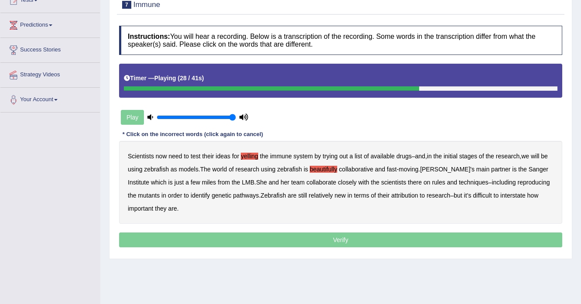
click at [442, 180] on b "rules" at bounding box center [438, 182] width 13 height 7
click at [518, 186] on b "reproducing" at bounding box center [534, 182] width 32 height 7
click at [418, 195] on b "attribution" at bounding box center [404, 195] width 27 height 7
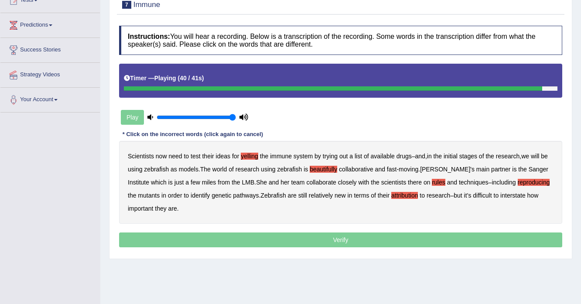
click at [500, 199] on b "interstate" at bounding box center [512, 195] width 25 height 7
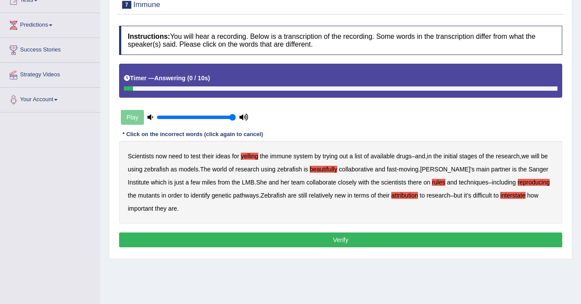
click at [315, 238] on button "Verify" at bounding box center [340, 240] width 443 height 15
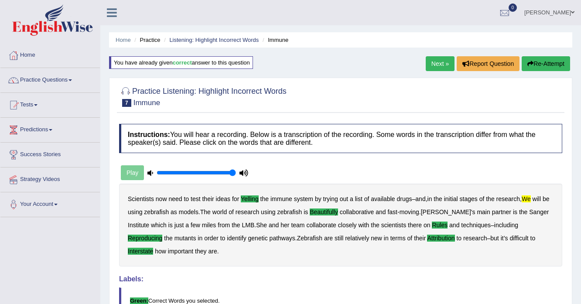
click at [427, 59] on link "Next »" at bounding box center [440, 63] width 29 height 15
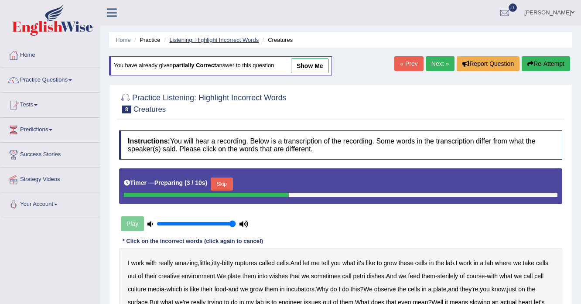
click at [202, 41] on link "Listening: Highlight Incorrect Words" at bounding box center [213, 40] width 89 height 7
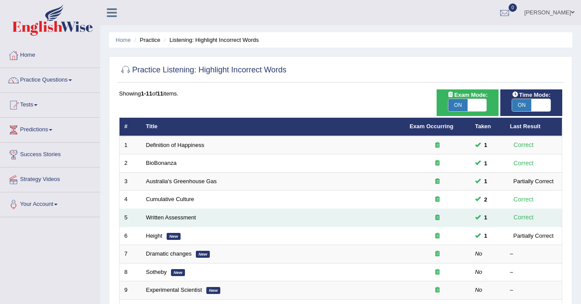
scroll to position [70, 0]
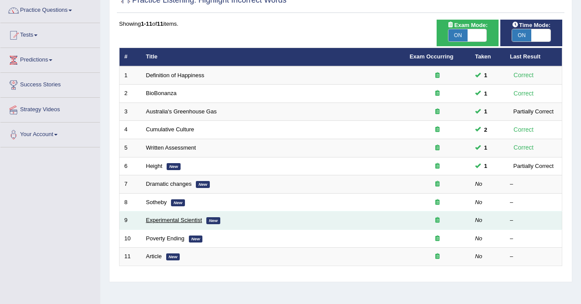
click at [178, 218] on link "Experimental Scientist" at bounding box center [174, 220] width 56 height 7
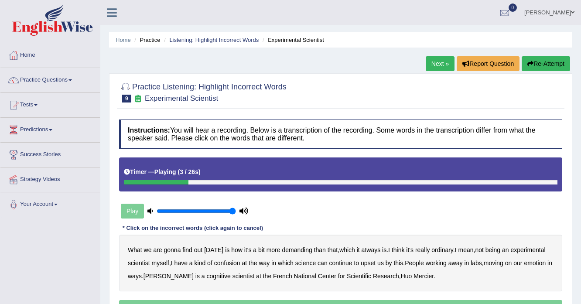
click at [291, 250] on b "demanding" at bounding box center [297, 250] width 30 height 7
click at [446, 248] on b "ordinary" at bounding box center [443, 250] width 22 height 7
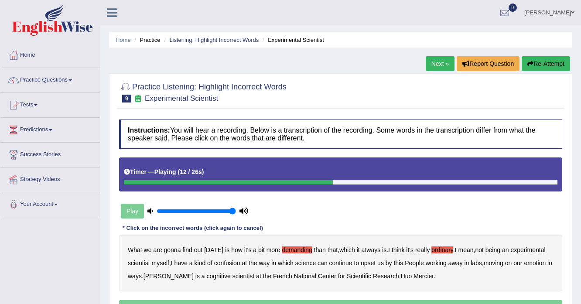
click at [222, 264] on b "confusion" at bounding box center [227, 263] width 26 height 7
click at [376, 262] on b "upset" at bounding box center [368, 263] width 15 height 7
click at [539, 261] on b "emotion" at bounding box center [535, 263] width 22 height 7
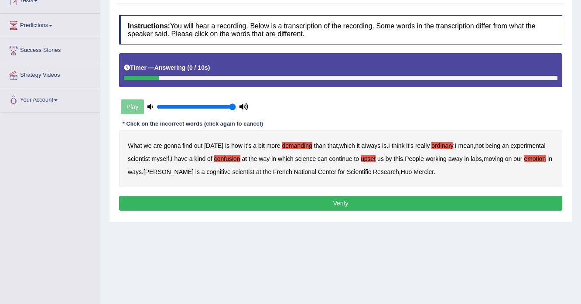
scroll to position [105, 0]
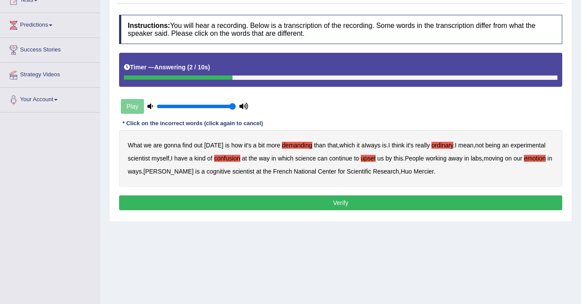
click at [253, 202] on button "Verify" at bounding box center [340, 202] width 443 height 15
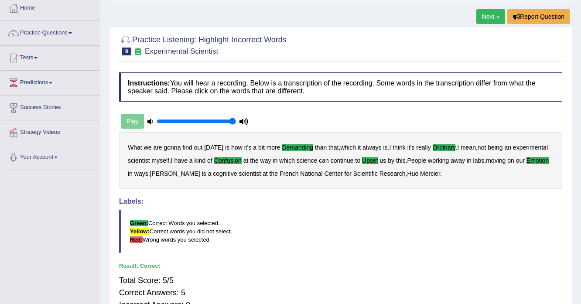
scroll to position [35, 0]
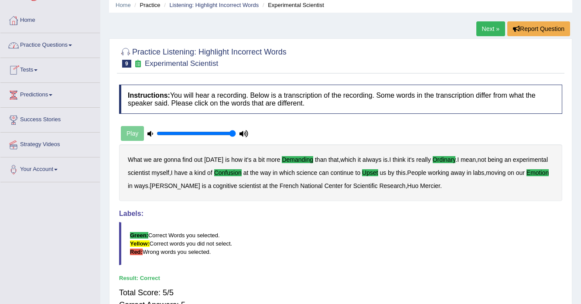
click at [67, 44] on link "Practice Questions" at bounding box center [49, 44] width 99 height 22
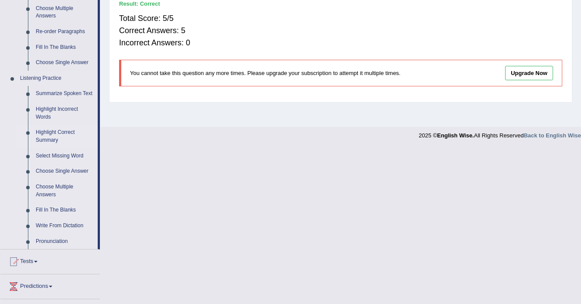
scroll to position [309, 0]
click at [54, 96] on link "Summarize Spoken Text" at bounding box center [65, 94] width 66 height 16
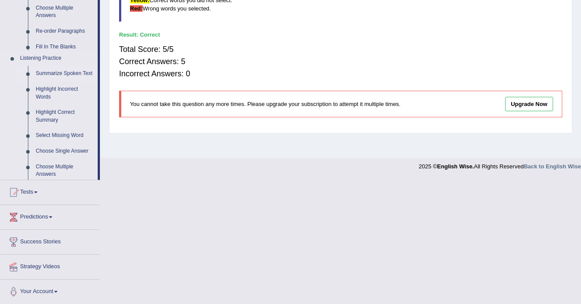
scroll to position [154, 0]
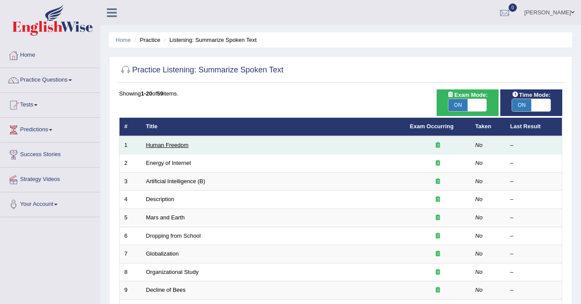
click at [170, 144] on link "Human Freedom" at bounding box center [167, 145] width 43 height 7
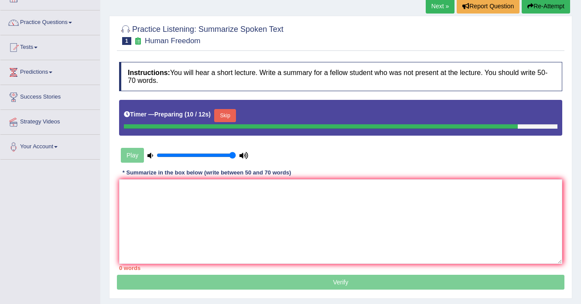
scroll to position [105, 0]
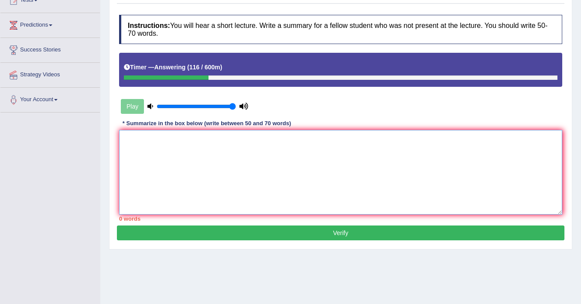
click at [173, 185] on textarea at bounding box center [340, 172] width 443 height 85
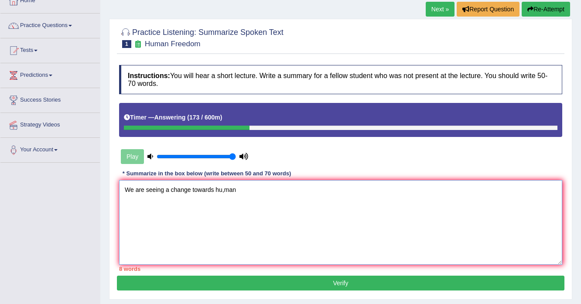
scroll to position [0, 0]
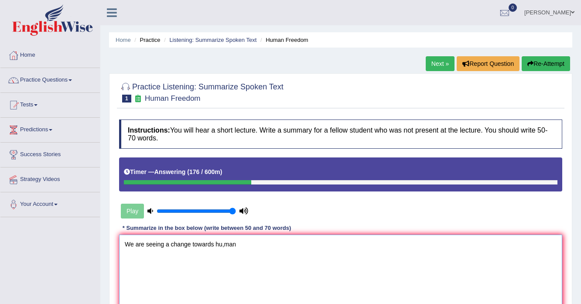
type textarea "We are seeing a change towards hu,man"
click at [541, 65] on button "Re-Attempt" at bounding box center [546, 63] width 48 height 15
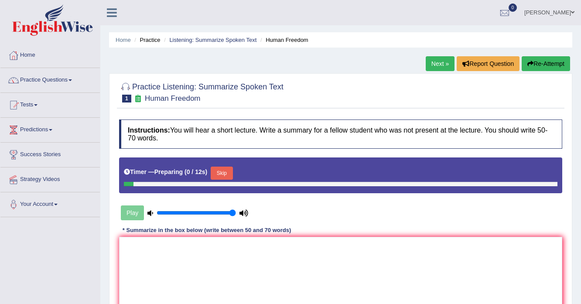
click at [547, 61] on button "Re-Attempt" at bounding box center [546, 63] width 48 height 15
drag, startPoint x: 219, startPoint y: 170, endPoint x: 207, endPoint y: 152, distance: 22.3
click at [219, 170] on button "Skip" at bounding box center [222, 173] width 22 height 13
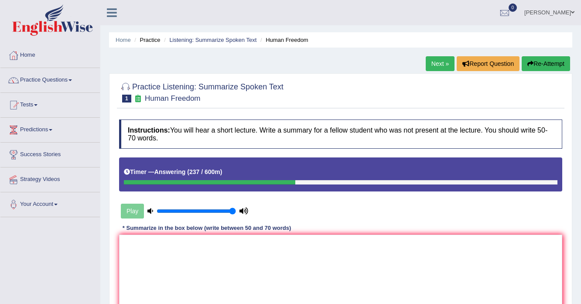
click at [541, 63] on button "Re-Attempt" at bounding box center [546, 63] width 48 height 15
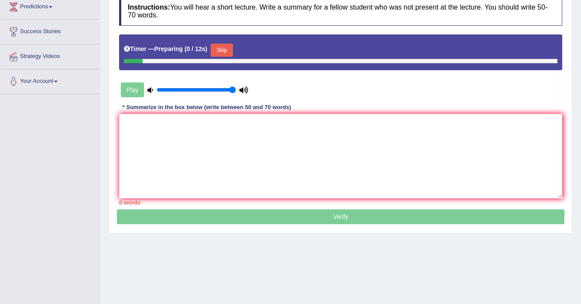
scroll to position [154, 0]
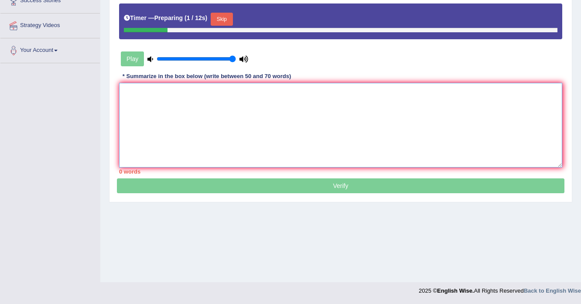
click at [237, 118] on textarea at bounding box center [340, 125] width 443 height 85
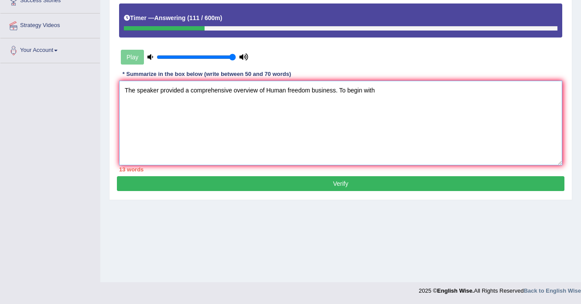
click at [311, 89] on textarea "The speaker provided a comprehensive overview of Human freedom business. To beg…" at bounding box center [340, 123] width 443 height 85
click at [313, 89] on textarea "The speaker provided a comprehensive overview of Human freedom in business. To …" at bounding box center [340, 123] width 443 height 85
click at [306, 93] on textarea "The speaker provided a comprehensive overview of Human freedom in business. To …" at bounding box center [340, 123] width 443 height 85
click at [314, 86] on textarea "The speaker provided a comprehensive overview of Human freedom in business. To …" at bounding box center [340, 123] width 443 height 85
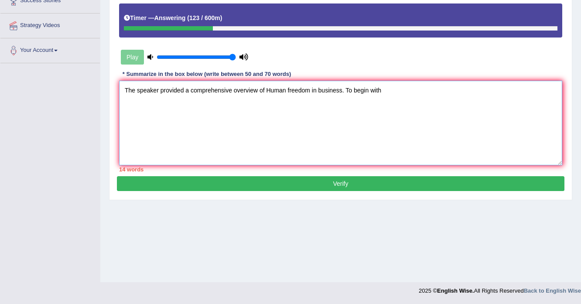
click at [314, 86] on textarea "The speaker provided a comprehensive overview of Human freedom in business. To …" at bounding box center [340, 123] width 443 height 85
click at [321, 88] on textarea "The speaker provided a comprehensive overview of Human freedom in business. To …" at bounding box center [340, 123] width 443 height 85
click at [390, 89] on textarea "The speaker provided a comprehensive overview of Human freedom in business. To …" at bounding box center [340, 123] width 443 height 85
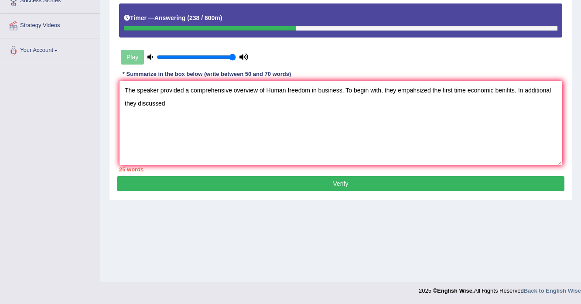
click at [550, 91] on textarea "The speaker provided a comprehensive overview of Human freedom in business. To …" at bounding box center [340, 123] width 443 height 85
click at [171, 93] on textarea "The speaker provided a comprehensive overview of Human freedom in business. To …" at bounding box center [340, 123] width 443 height 85
click at [171, 102] on textarea "The speaker provided a comprehensive overview of Human freedom in business. To …" at bounding box center [340, 123] width 443 height 85
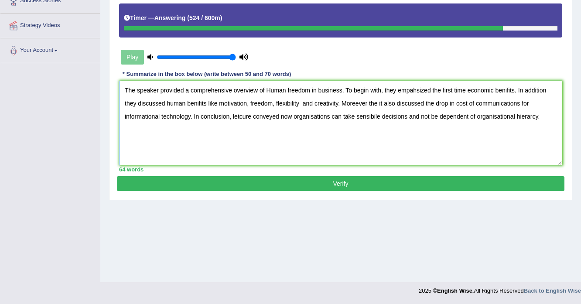
type textarea "The speaker provided a comprehensive overview of Human freedom in business. To …"
click at [200, 183] on button "Verify" at bounding box center [341, 183] width 448 height 15
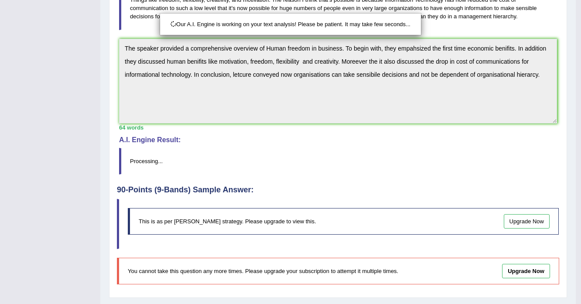
scroll to position [255, 0]
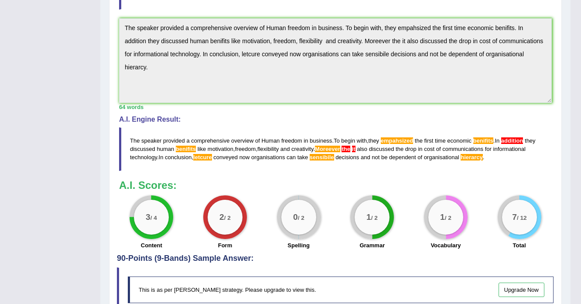
click at [329, 146] on span "Moreever" at bounding box center [327, 149] width 25 height 7
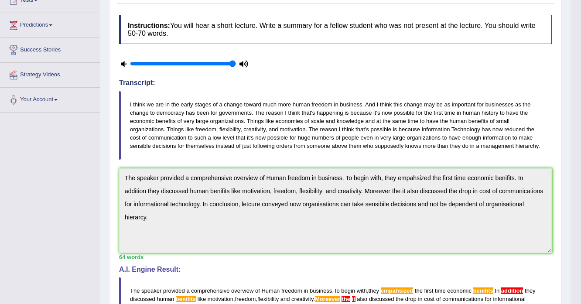
scroll to position [30, 0]
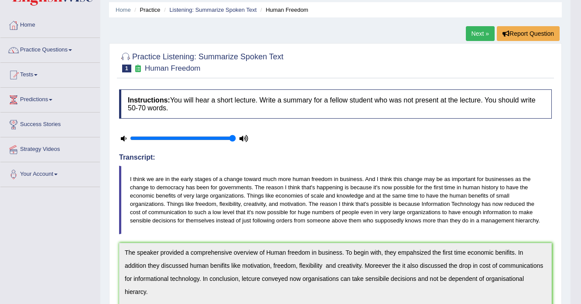
click at [473, 35] on link "Next »" at bounding box center [480, 33] width 29 height 15
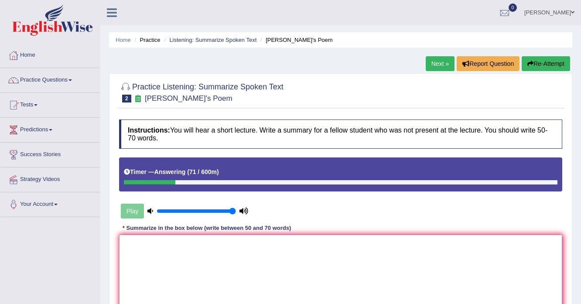
click at [198, 259] on textarea at bounding box center [340, 277] width 443 height 85
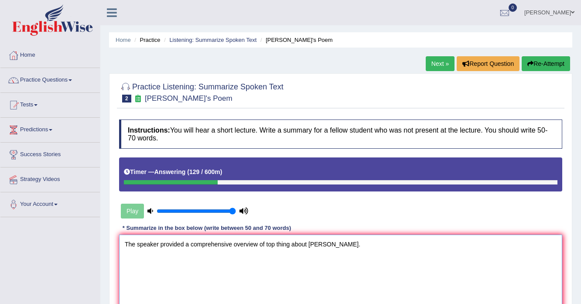
click at [291, 243] on textarea "The speaker provided a comprehensive overview of top thing about shakespeare." at bounding box center [340, 277] width 443 height 85
click at [362, 250] on textarea "The speaker provided a comprehensive overview of top things about shakespeare." at bounding box center [340, 277] width 443 height 85
click at [316, 243] on textarea "The speaker provided a comprehensive overview of top things about shakespeare." at bounding box center [340, 277] width 443 height 85
click at [363, 244] on textarea "The speaker provided a comprehensive overview of top things about Shakespeare." at bounding box center [340, 277] width 443 height 85
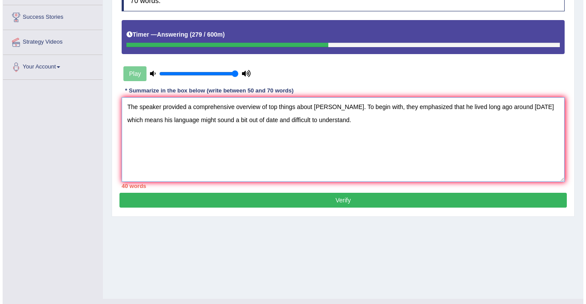
scroll to position [140, 0]
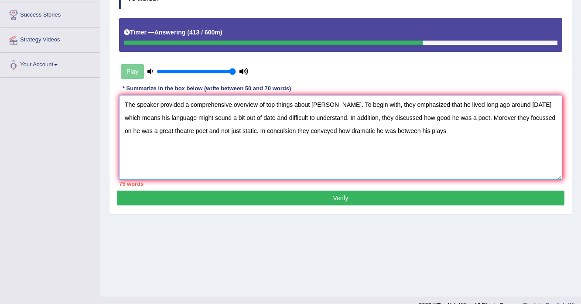
click at [350, 130] on textarea "The speaker provided a comprehensive overview of top things about Shakespeare. …" at bounding box center [340, 137] width 443 height 85
click at [490, 128] on textarea "The speaker provided a comprehensive overview of top things about Shakespeare. …" at bounding box center [340, 137] width 443 height 85
click at [295, 154] on textarea "The speaker provided a comprehensive overview of top things about Shakespeare. …" at bounding box center [340, 137] width 443 height 85
click at [476, 114] on textarea "The speaker provided a comprehensive overview of top things about Shakespeare. …" at bounding box center [340, 137] width 443 height 85
click at [159, 131] on textarea "The speaker provided a comprehensive overview of top things about Shakespeare. …" at bounding box center [340, 137] width 443 height 85
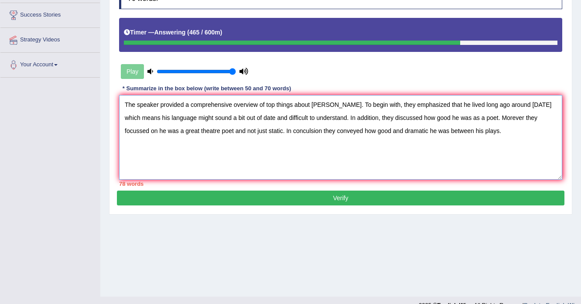
drag, startPoint x: 499, startPoint y: 113, endPoint x: 284, endPoint y: 134, distance: 216.1
click at [284, 134] on textarea "The speaker provided a comprehensive overview of top things about Shakespeare. …" at bounding box center [340, 137] width 443 height 85
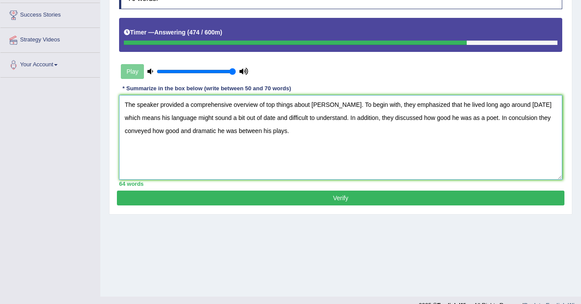
click at [306, 132] on textarea "The speaker provided a comprehensive overview of top things about Shakespeare. …" at bounding box center [340, 137] width 443 height 85
drag, startPoint x: 161, startPoint y: 107, endPoint x: 391, endPoint y: 141, distance: 232.4
click at [391, 141] on textarea "The speaker provided a comprehensive overview of top things about Shakespeare. …" at bounding box center [340, 137] width 443 height 85
type textarea "The speaker provided a comprehensive overview of top things about Shakespeare. …"
click at [321, 198] on button "Verify" at bounding box center [341, 198] width 448 height 15
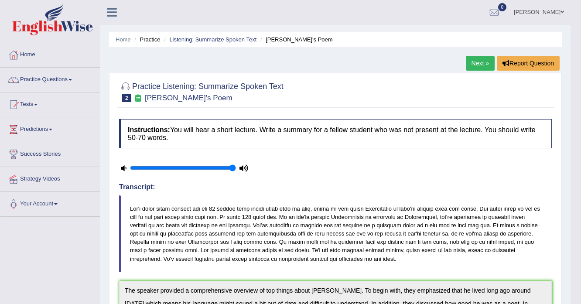
scroll to position [0, 0]
click at [28, 83] on link "Practice Questions" at bounding box center [49, 79] width 99 height 22
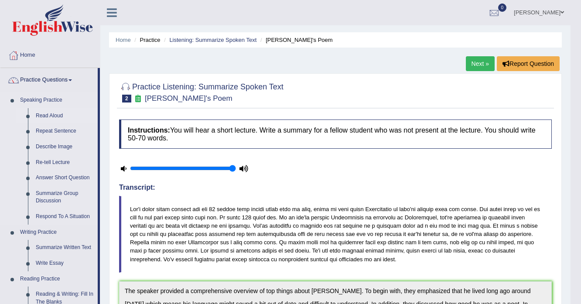
click at [45, 113] on link "Read Aloud" at bounding box center [65, 116] width 66 height 16
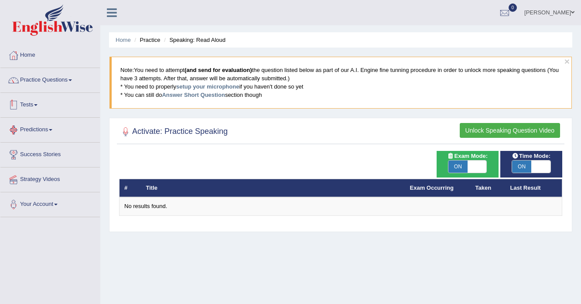
click at [31, 86] on link "Practice Questions" at bounding box center [49, 79] width 99 height 22
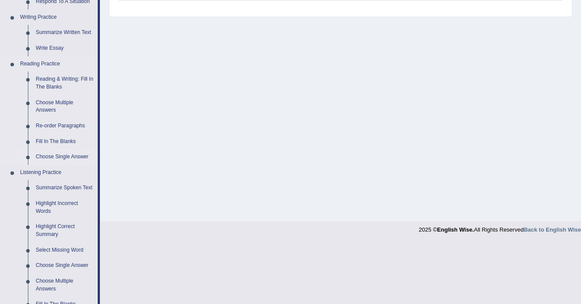
scroll to position [279, 0]
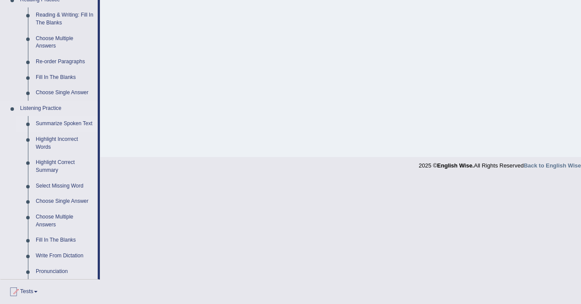
click at [66, 123] on link "Summarize Spoken Text" at bounding box center [65, 124] width 66 height 16
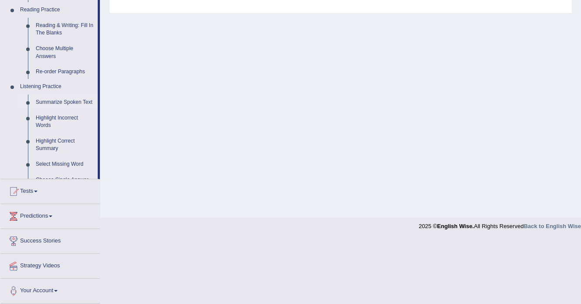
scroll to position [154, 0]
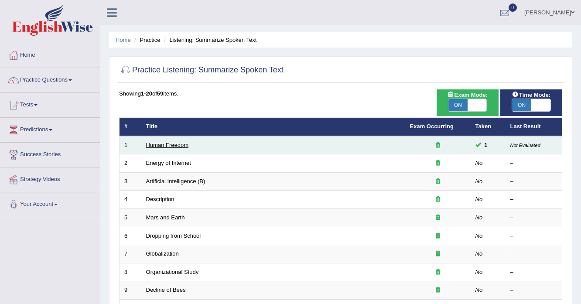
click at [175, 146] on link "Human Freedom" at bounding box center [167, 145] width 43 height 7
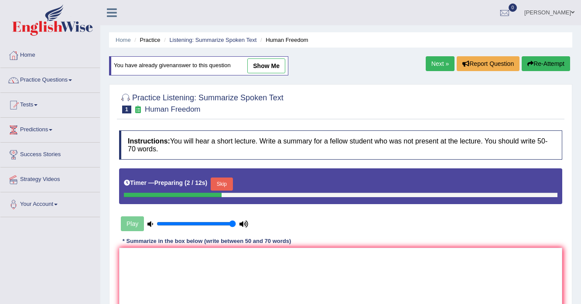
click at [443, 63] on link "Next »" at bounding box center [440, 63] width 29 height 15
click at [274, 62] on link "show me" at bounding box center [266, 65] width 38 height 15
type textarea "The speaker provided a comprehensive overview of top things about [PERSON_NAME]…"
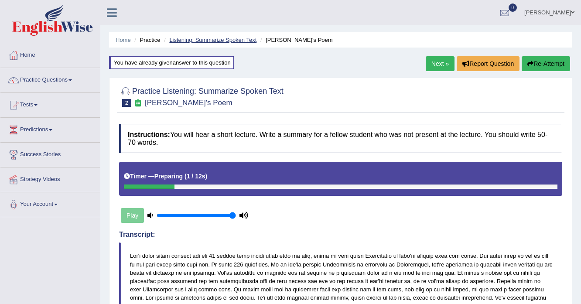
click at [213, 37] on link "Listening: Summarize Spoken Text" at bounding box center [212, 40] width 87 height 7
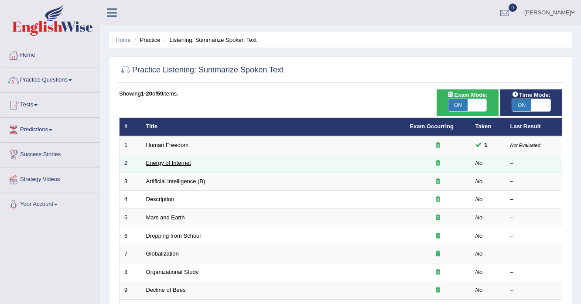
click at [161, 161] on link "Energy of Internet" at bounding box center [168, 163] width 45 height 7
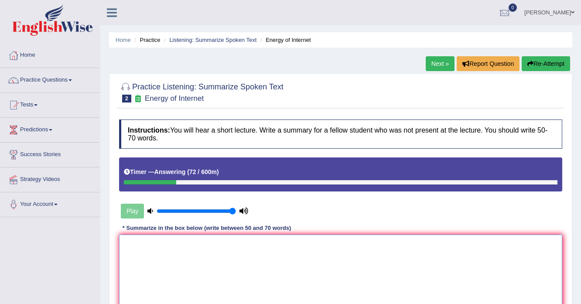
click at [161, 266] on textarea at bounding box center [340, 277] width 443 height 85
type textarea "t"
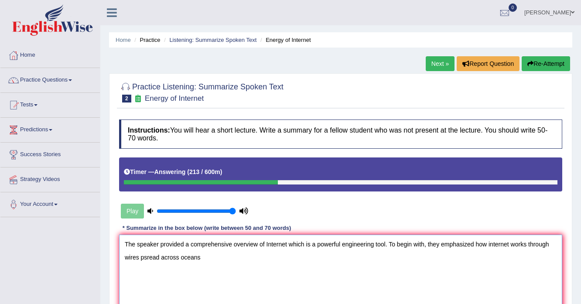
click at [144, 257] on textarea "The speaker provided a comprehensive overview of Internet which is a powerful e…" at bounding box center [340, 277] width 443 height 85
click at [143, 258] on textarea "The speaker provided a comprehensive overview of Internet which is a powerful e…" at bounding box center [340, 277] width 443 height 85
click at [222, 256] on textarea "The speaker provided a comprehensive overview of Internet which is a powerful e…" at bounding box center [340, 277] width 443 height 85
click at [202, 258] on textarea "The speaker provided a comprehensive overview of Internet which is a powerful e…" at bounding box center [340, 277] width 443 height 85
click at [247, 255] on textarea "The speaker provided a comprehensive overview of Internet which is a powerful e…" at bounding box center [340, 277] width 443 height 85
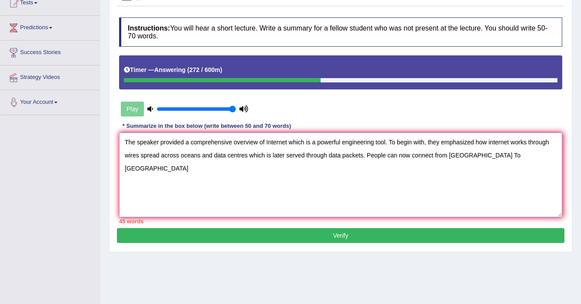
scroll to position [140, 0]
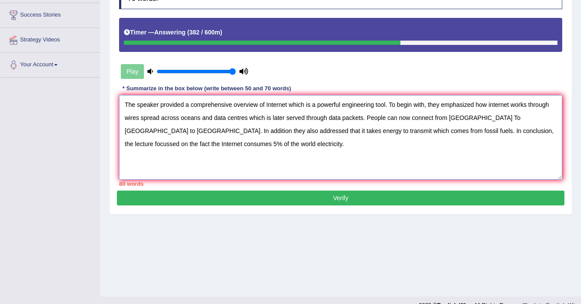
drag, startPoint x: 366, startPoint y: 114, endPoint x: 560, endPoint y: 115, distance: 194.6
click at [560, 115] on textarea "The speaker provided a comprehensive overview of Internet which is a powerful e…" at bounding box center [340, 137] width 443 height 85
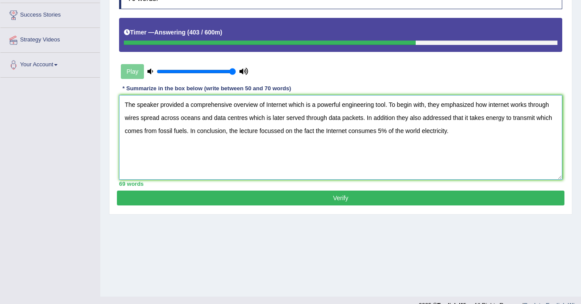
drag, startPoint x: 125, startPoint y: 104, endPoint x: 494, endPoint y: 106, distance: 368.7
click at [494, 106] on textarea "The speaker provided a comprehensive overview of Internet which is a powerful e…" at bounding box center [340, 137] width 443 height 85
click at [488, 103] on textarea "The speaker provided a comprehensive overview of Internet which is a powerful e…" at bounding box center [340, 137] width 443 height 85
click at [489, 104] on textarea "The speaker provided a comprehensive overview of Internet which is a powerful e…" at bounding box center [340, 137] width 443 height 85
click at [328, 129] on textarea "The speaker provided a comprehensive overview of Internet which is a powerful e…" at bounding box center [340, 137] width 443 height 85
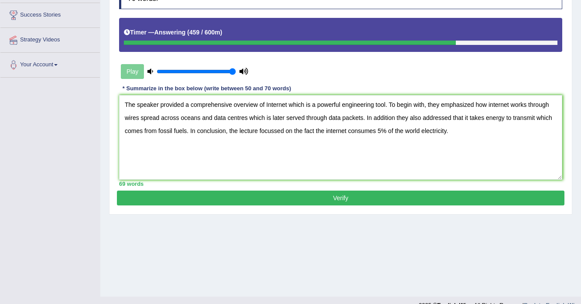
drag, startPoint x: 325, startPoint y: 199, endPoint x: 347, endPoint y: 245, distance: 50.9
click at [347, 245] on div "Home Practice Listening: Summarize Spoken Text Energy of Internet Next » Report…" at bounding box center [340, 78] width 481 height 436
click at [394, 120] on textarea "The speaker provided a comprehensive overview of Internet which is a powerful e…" at bounding box center [340, 137] width 443 height 85
click at [490, 136] on textarea "The speaker provided a comprehensive overview of Internet which is a powerful e…" at bounding box center [340, 137] width 443 height 85
type textarea "The speaker provided a comprehensive overview of Internet which is a powerful e…"
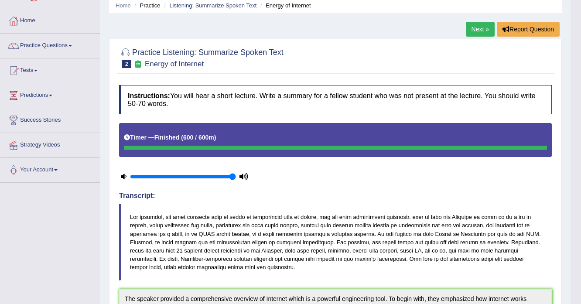
scroll to position [11, 0]
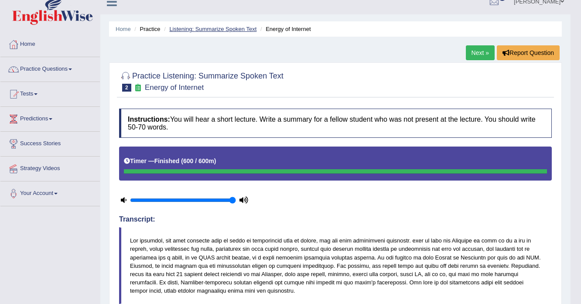
click at [223, 27] on link "Listening: Summarize Spoken Text" at bounding box center [212, 29] width 87 height 7
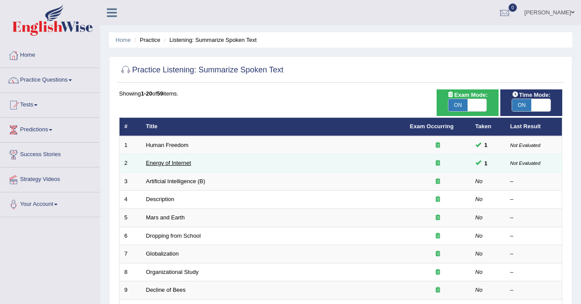
click at [171, 164] on link "Energy of Internet" at bounding box center [168, 163] width 45 height 7
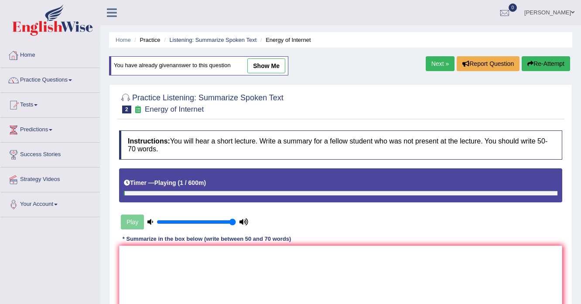
click at [196, 43] on li "Listening: Summarize Spoken Text" at bounding box center [209, 40] width 95 height 8
click at [199, 41] on link "Listening: Summarize Spoken Text" at bounding box center [212, 40] width 87 height 7
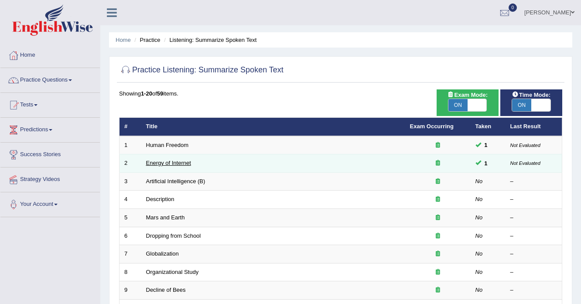
click at [184, 163] on link "Energy of Internet" at bounding box center [168, 163] width 45 height 7
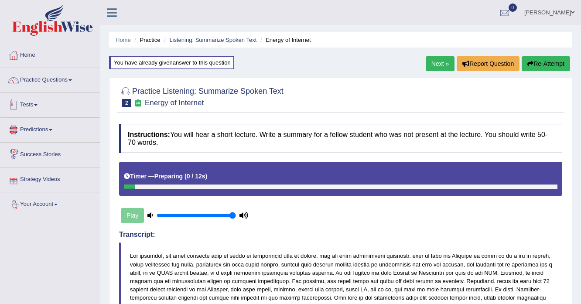
click at [38, 102] on link "Tests" at bounding box center [49, 104] width 99 height 22
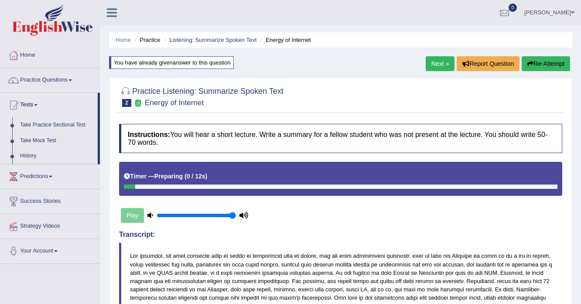
click at [64, 126] on link "Take Practice Sectional Test" at bounding box center [57, 125] width 82 height 16
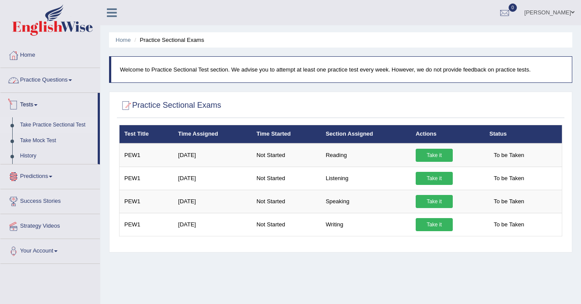
click at [41, 80] on link "Practice Questions" at bounding box center [49, 79] width 99 height 22
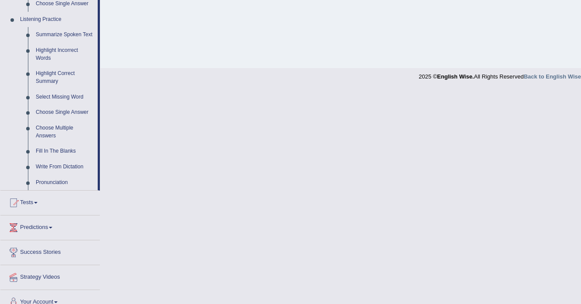
scroll to position [379, 0]
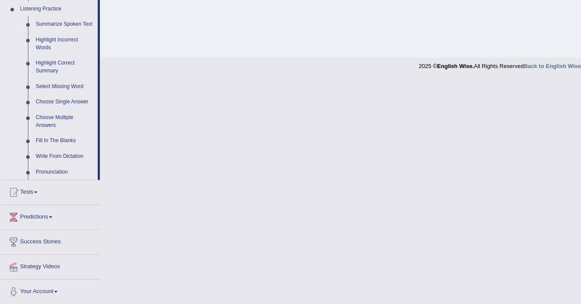
click at [55, 21] on link "Summarize Spoken Text" at bounding box center [65, 25] width 66 height 16
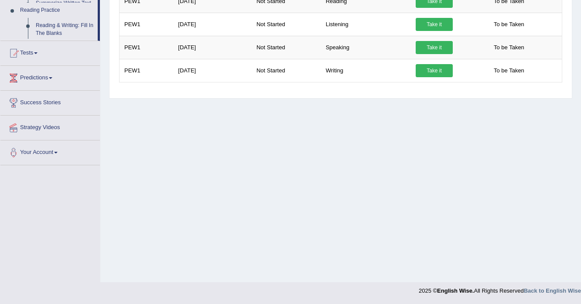
scroll to position [154, 0]
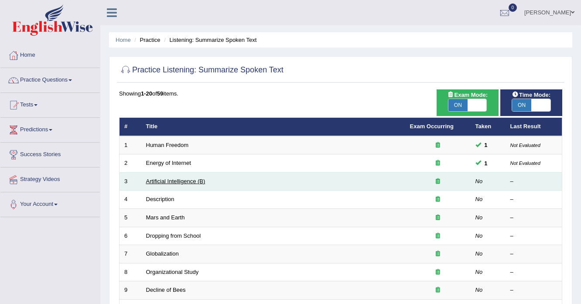
click at [159, 180] on link "Artificial Intelligence (B)" at bounding box center [175, 181] width 59 height 7
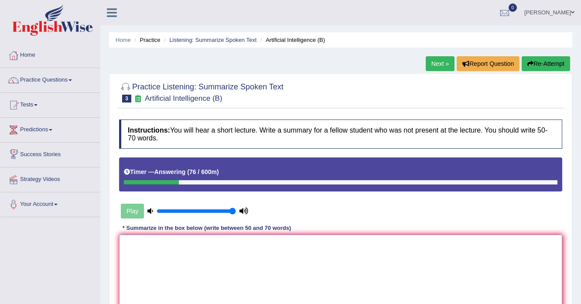
click at [158, 261] on textarea at bounding box center [340, 277] width 443 height 85
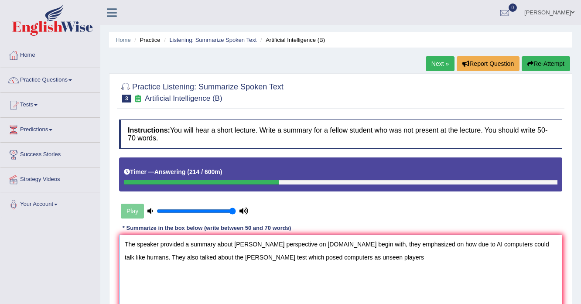
click at [308, 257] on textarea "The speaker provided a summary about AIan turing's perspective on AI.To begin w…" at bounding box center [340, 277] width 443 height 85
click at [377, 254] on textarea "The speaker provided a summary about AIan turing's perspective on AI.To begin w…" at bounding box center [340, 277] width 443 height 85
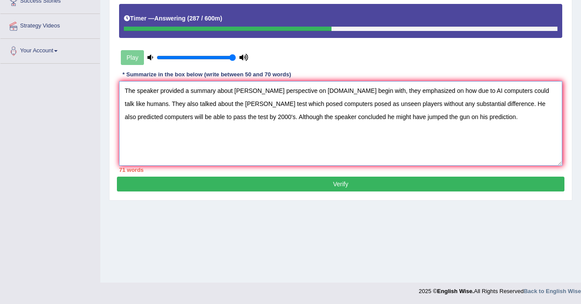
scroll to position [154, 0]
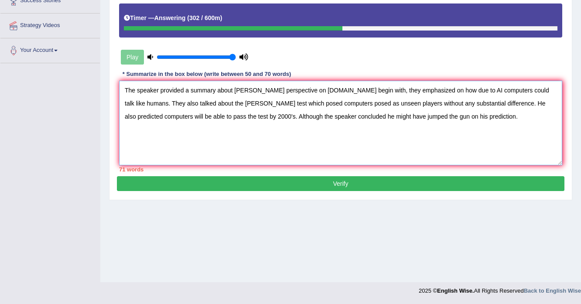
click at [518, 103] on textarea "The speaker provided a summary about AIan turing's perspective on AI.To begin w…" at bounding box center [340, 123] width 443 height 85
click at [238, 114] on textarea "The speaker provided a summary about AIan turing's perspective on AI.To begin w…" at bounding box center [340, 123] width 443 height 85
click at [270, 115] on textarea "The speaker provided a summary about AIan turing's perspective on AI.To begin w…" at bounding box center [340, 123] width 443 height 85
click at [288, 120] on textarea "The speaker provided a summary about AIan turing's perspective on AI.To begin w…" at bounding box center [340, 123] width 443 height 85
click at [319, 88] on textarea "The speaker provided a summary about AIan turing's perspective on AI.To begin w…" at bounding box center [340, 123] width 443 height 85
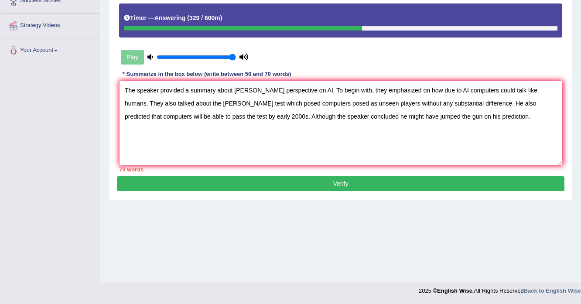
click at [358, 89] on textarea "The speaker provided a summary about AIan turing's perspective on AI. To begin …" at bounding box center [340, 123] width 443 height 85
click at [145, 103] on textarea "The speaker provided a summary about AIan turing's perspective on AI. To begin …" at bounding box center [340, 123] width 443 height 85
click at [131, 102] on textarea "The speaker provided a summary about AIan turing's perspective on AI. To begin …" at bounding box center [340, 123] width 443 height 85
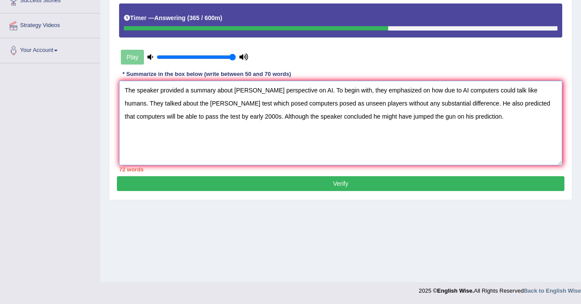
type textarea "The speaker provided a summary about AIan turing's perspective on AI. To begin …"
click at [131, 102] on textarea "The speaker provided a summary about AIan turing's perspective on AI. To begin …" at bounding box center [340, 123] width 443 height 85
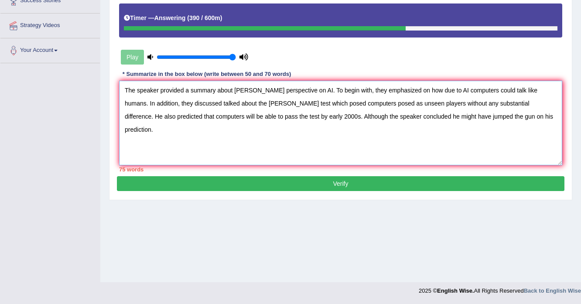
drag, startPoint x: 191, startPoint y: 100, endPoint x: 235, endPoint y: 103, distance: 44.2
click at [235, 103] on textarea "The speaker provided a summary about AIan turing's perspective on AI. To begin …" at bounding box center [340, 123] width 443 height 85
click at [151, 120] on textarea "The speaker provided a summary about AIan turing's perspective on AI. To begin …" at bounding box center [340, 123] width 443 height 85
click at [342, 103] on textarea "The speaker provided a summary about AIan turing's perspective on AI. To begin …" at bounding box center [340, 123] width 443 height 85
drag, startPoint x: 414, startPoint y: 114, endPoint x: 461, endPoint y: 117, distance: 47.2
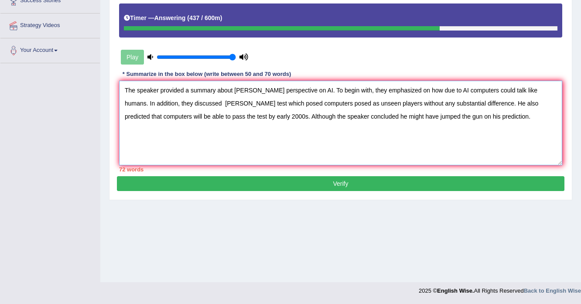
click at [461, 117] on textarea "The speaker provided a summary about AIan turing's perspective on AI. To begin …" at bounding box center [340, 123] width 443 height 85
drag, startPoint x: 269, startPoint y: 115, endPoint x: 243, endPoint y: 116, distance: 25.3
click at [243, 116] on textarea "The speaker provided a summary about AIan turing's perspective on AI. To begin …" at bounding box center [340, 123] width 443 height 85
click at [346, 130] on textarea "The speaker provided a summary about AIan turing's perspective on AI. To begin …" at bounding box center [340, 123] width 443 height 85
click at [477, 103] on textarea "The speaker provided a summary about AIan turing's perspective on AI. To begin …" at bounding box center [340, 123] width 443 height 85
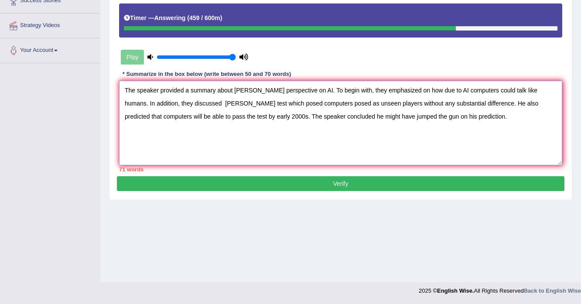
click at [477, 103] on textarea "The speaker provided a summary about AIan turing's perspective on AI. To begin …" at bounding box center [340, 123] width 443 height 85
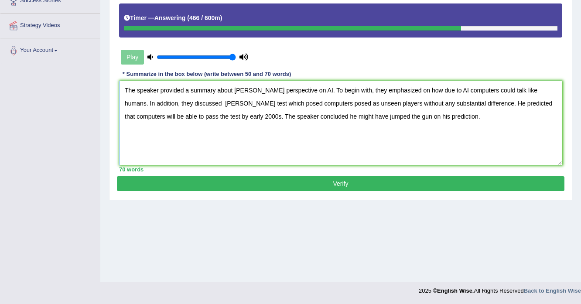
click at [423, 116] on textarea "The speaker provided a summary about AIan turing's perspective on AI. To begin …" at bounding box center [340, 123] width 443 height 85
click at [431, 114] on textarea "The speaker provided a summary about AIan turing's perspective on AI. To begin …" at bounding box center [340, 123] width 443 height 85
drag, startPoint x: 125, startPoint y: 89, endPoint x: 228, endPoint y: 91, distance: 103.4
click at [228, 91] on textarea "The speaker provided a summary about AIan turing's perspective on AI. To begin …" at bounding box center [340, 123] width 443 height 85
click at [307, 102] on textarea "The speaker provided a summary about AIan turing's perspective on AI. To begin …" at bounding box center [340, 123] width 443 height 85
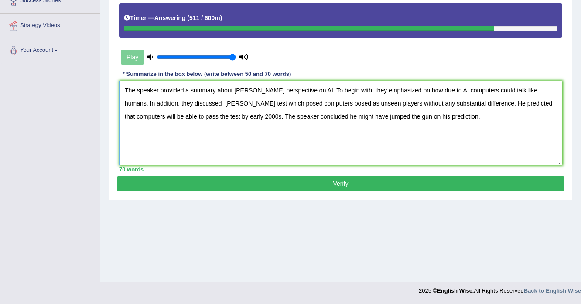
click at [307, 102] on textarea "The speaker provided a summary about AIan turing's perspective on AI. To begin …" at bounding box center [340, 123] width 443 height 85
click at [416, 113] on textarea "The speaker provided a summary about AIan turing's perspective on AI. To begin …" at bounding box center [340, 123] width 443 height 85
type textarea "The speaker provided a summary about AIan turing's perspective on AI. To begin …"
click at [257, 182] on button "Verify" at bounding box center [341, 183] width 448 height 15
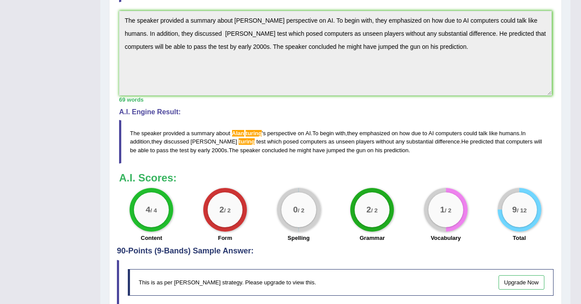
scroll to position [274, 0]
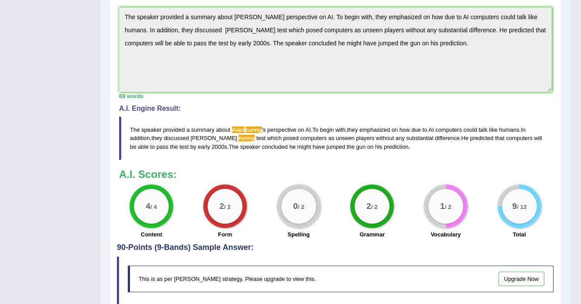
click at [239, 127] on span "AIan" at bounding box center [238, 130] width 12 height 7
click at [238, 127] on span "AIan" at bounding box center [238, 130] width 12 height 7
click at [239, 135] on span "turing" at bounding box center [247, 138] width 16 height 7
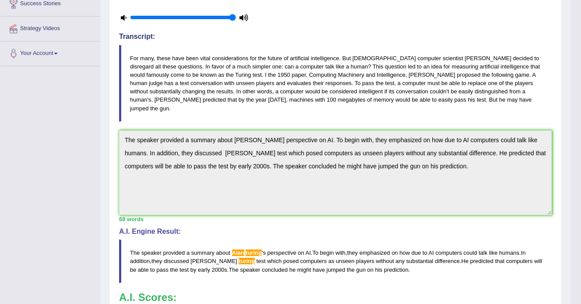
scroll to position [134, 0]
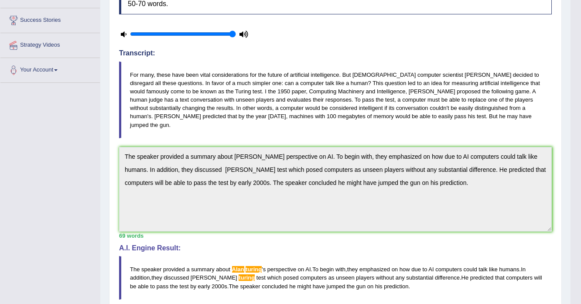
drag, startPoint x: 471, startPoint y: 116, endPoint x: 160, endPoint y: 66, distance: 315.1
click at [195, 100] on blockquote "For many, these have been vital considerations for the future of artificial int…" at bounding box center [335, 100] width 433 height 77
drag, startPoint x: 129, startPoint y: 71, endPoint x: 213, endPoint y: 89, distance: 86.1
click at [213, 89] on blockquote "For many, these have been vital considerations for the future of artificial int…" at bounding box center [335, 100] width 433 height 77
drag, startPoint x: 128, startPoint y: 72, endPoint x: 374, endPoint y: 134, distance: 252.9
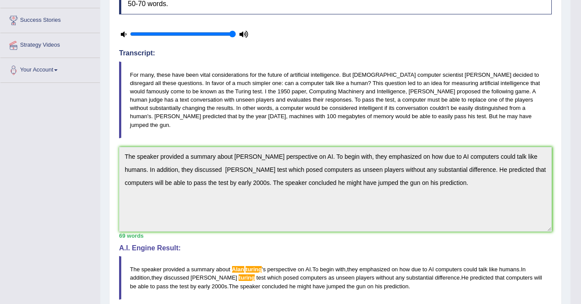
click at [374, 134] on div "Instructions: You will hear a short lecture. Write a summary for a fellow stude…" at bounding box center [335, 182] width 437 height 402
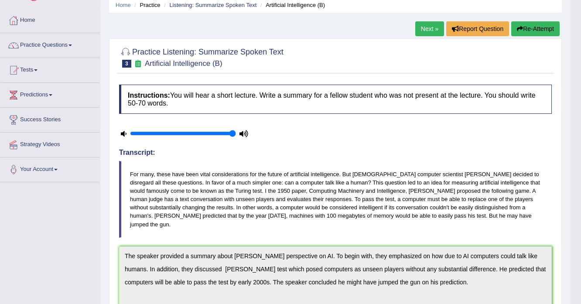
scroll to position [0, 0]
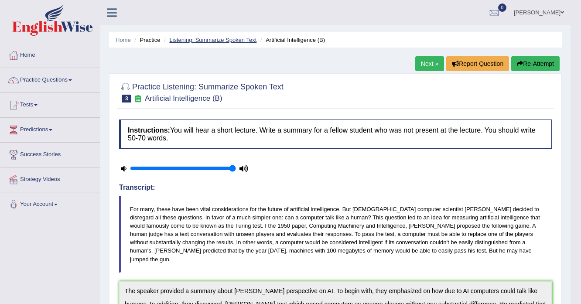
click at [221, 38] on link "Listening: Summarize Spoken Text" at bounding box center [212, 40] width 87 height 7
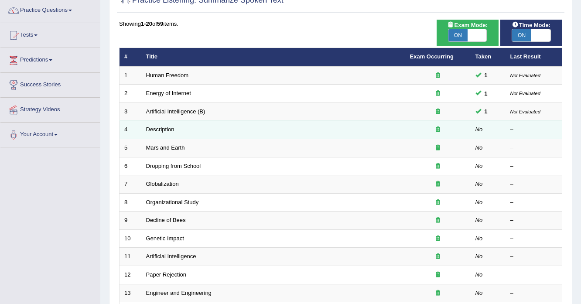
click at [161, 131] on link "Description" at bounding box center [160, 129] width 28 height 7
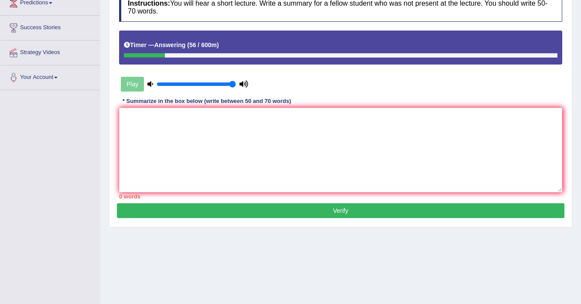
scroll to position [140, 0]
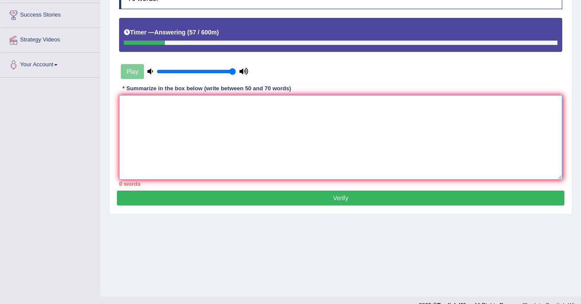
click at [179, 134] on textarea at bounding box center [340, 137] width 443 height 85
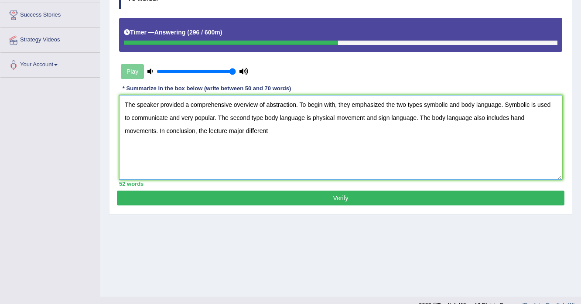
click at [229, 130] on textarea "The speaker provided a comprehensive overview of abstraction. To begin with, th…" at bounding box center [340, 137] width 443 height 85
click at [315, 127] on textarea "The speaker provided a comprehensive overview of abstraction. To begin with, th…" at bounding box center [340, 137] width 443 height 85
click at [299, 131] on textarea "The speaker provided a comprehensive overview of abstraction. To begin with, th…" at bounding box center [340, 137] width 443 height 85
click at [328, 129] on textarea "The speaker provided a comprehensive overview of abstraction. To begin with, th…" at bounding box center [340, 137] width 443 height 85
drag, startPoint x: 124, startPoint y: 104, endPoint x: 423, endPoint y: 109, distance: 299.4
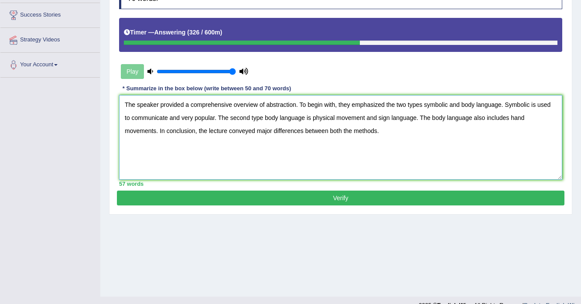
click at [423, 109] on textarea "The speaker provided a comprehensive overview of abstraction. To begin with, th…" at bounding box center [340, 137] width 443 height 85
drag, startPoint x: 264, startPoint y: 117, endPoint x: 356, endPoint y: 119, distance: 92.5
click at [356, 119] on textarea "The speaker provided a comprehensive overview of abstraction. To begin with, th…" at bounding box center [340, 137] width 443 height 85
click at [314, 117] on textarea "The speaker provided a comprehensive overview of abstraction. To begin with, th…" at bounding box center [340, 137] width 443 height 85
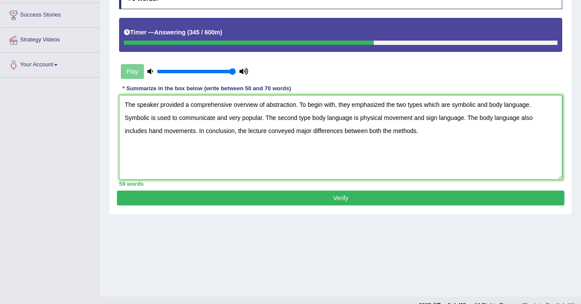
click at [312, 117] on textarea "The speaker provided a comprehensive overview of abstraction. To begin with, th…" at bounding box center [340, 137] width 443 height 85
click at [363, 117] on textarea "The speaker provided a comprehensive overview of abstraction. To begin with, th…" at bounding box center [340, 137] width 443 height 85
click at [360, 116] on textarea "The speaker provided a comprehensive overview of abstraction. To begin with, th…" at bounding box center [340, 137] width 443 height 85
type textarea "The speaker provided a comprehensive overview of abstraction. To begin with, th…"
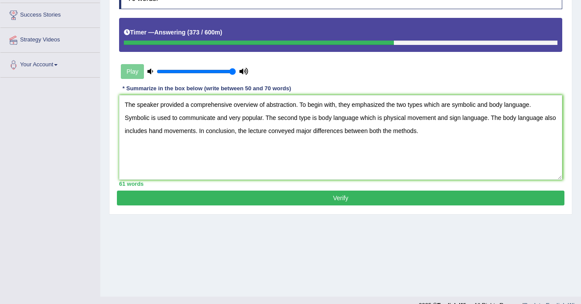
click at [341, 197] on button "Verify" at bounding box center [341, 198] width 448 height 15
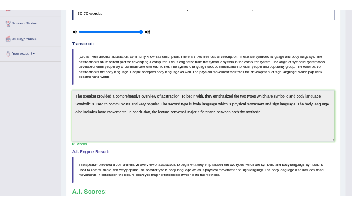
scroll to position [103, 0]
